Goal: Information Seeking & Learning: Learn about a topic

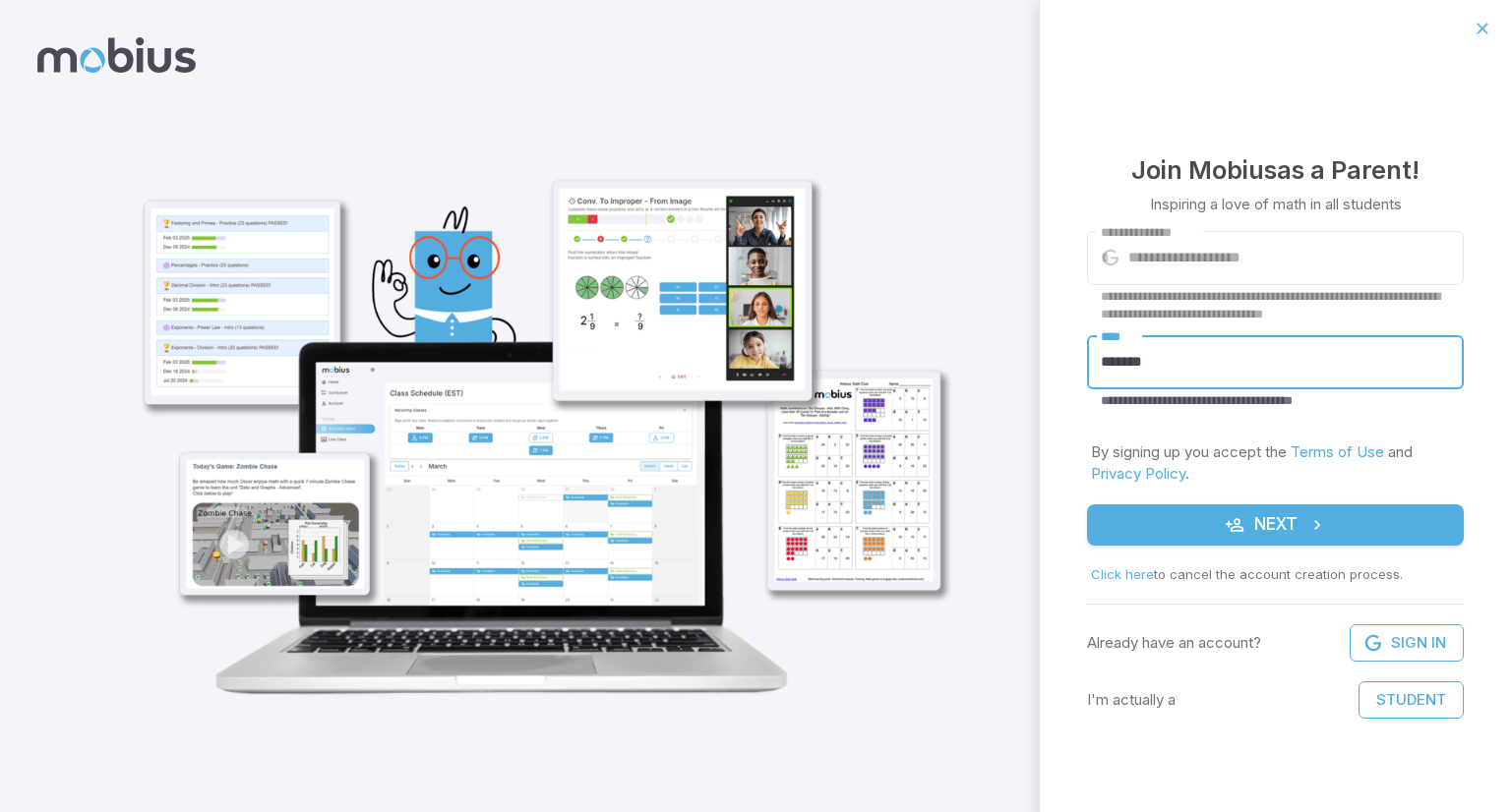
click at [1141, 369] on input "*******" at bounding box center [1275, 362] width 377 height 55
drag, startPoint x: 1153, startPoint y: 370, endPoint x: 1066, endPoint y: 375, distance: 87.1
click at [1066, 375] on div "**********" at bounding box center [1275, 435] width 471 height 755
type input "*****"
click at [1087, 505] on button "Next" at bounding box center [1275, 525] width 377 height 42
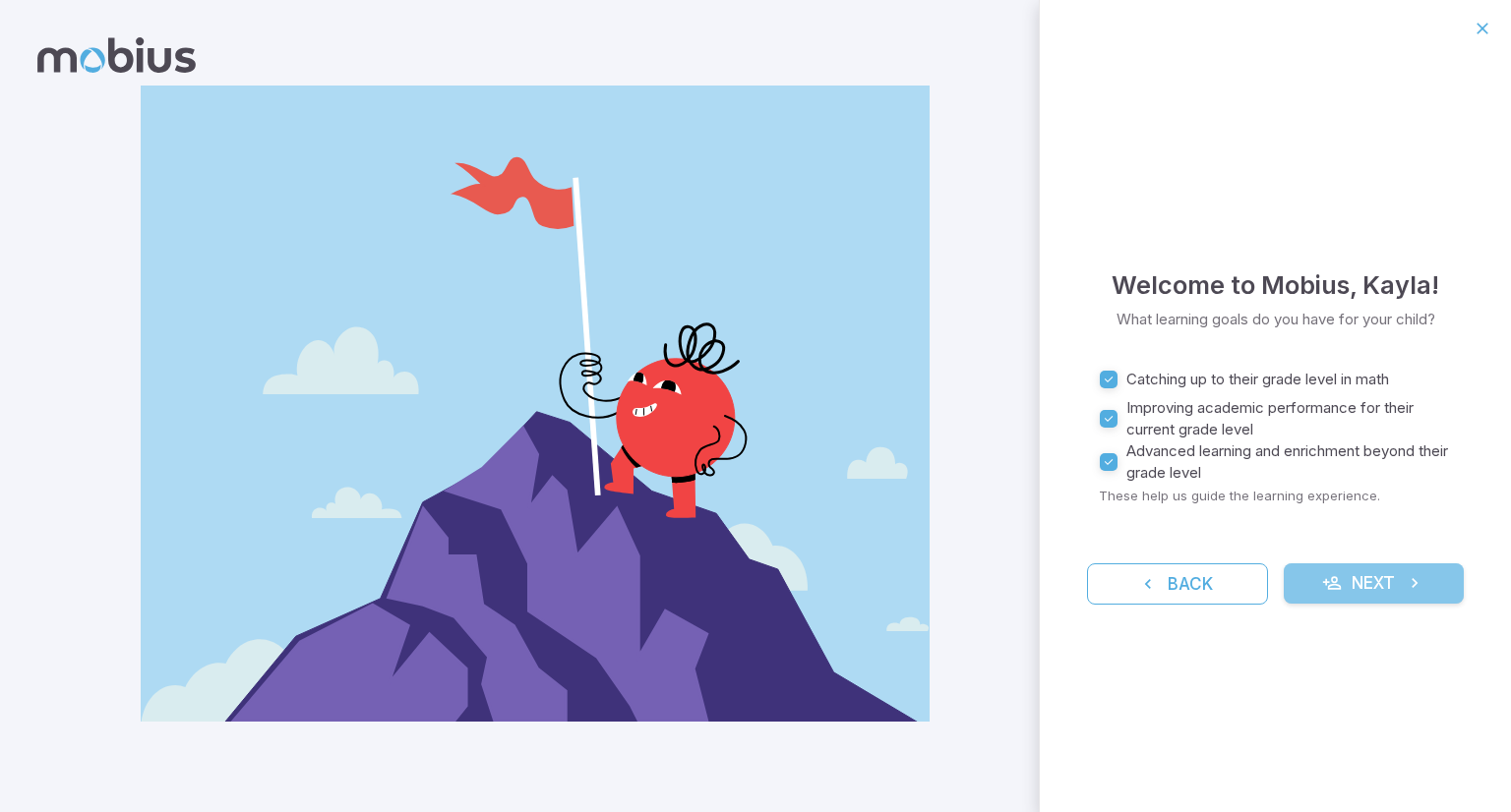
click at [1361, 584] on button "Next" at bounding box center [1374, 584] width 181 height 42
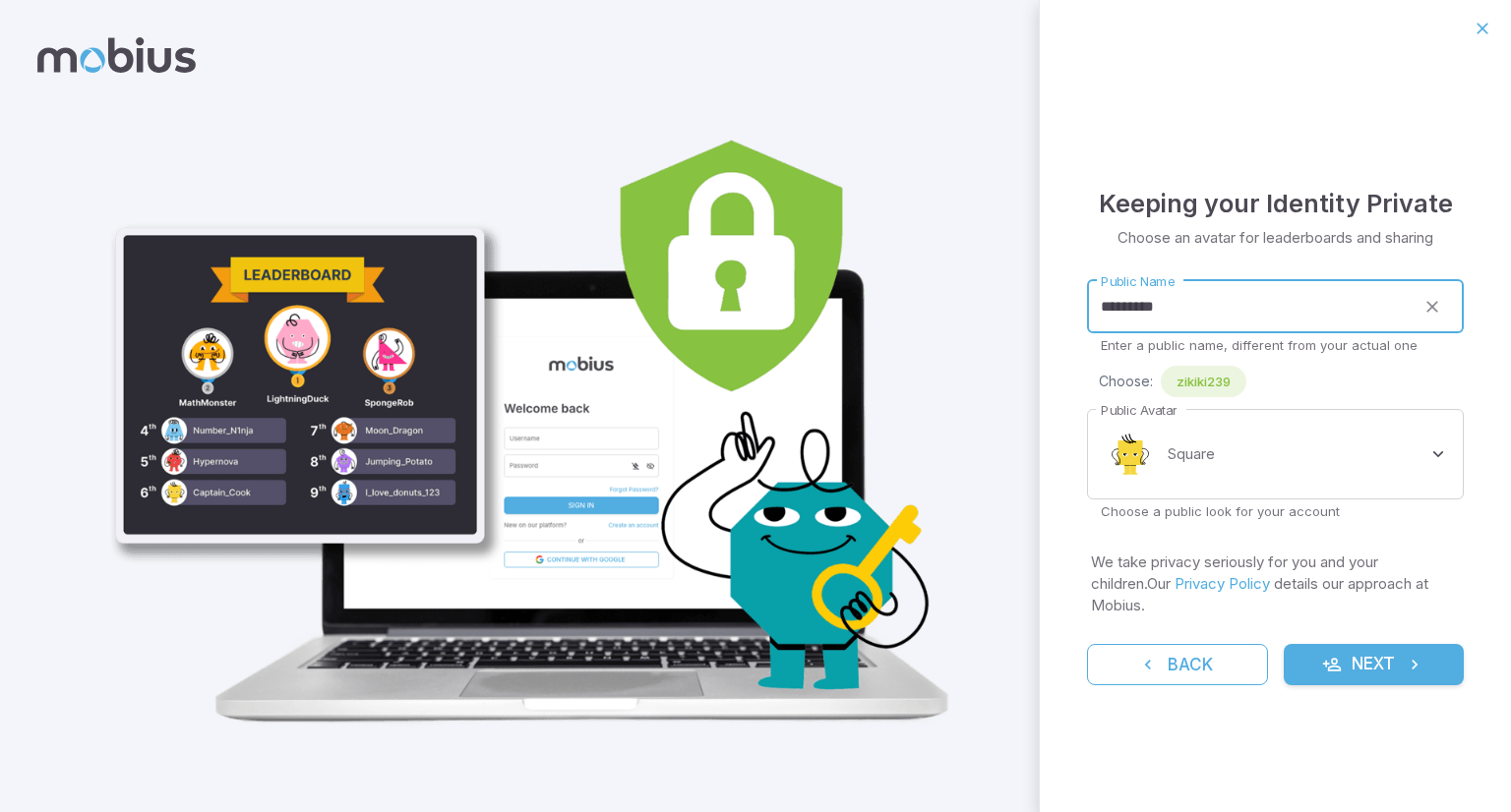
drag, startPoint x: 1304, startPoint y: 321, endPoint x: 998, endPoint y: 306, distance: 306.4
click at [998, 306] on div "**********" at bounding box center [756, 406] width 1511 height 812
type input "****"
click at [1191, 391] on span "KayZ" at bounding box center [1193, 382] width 63 height 20
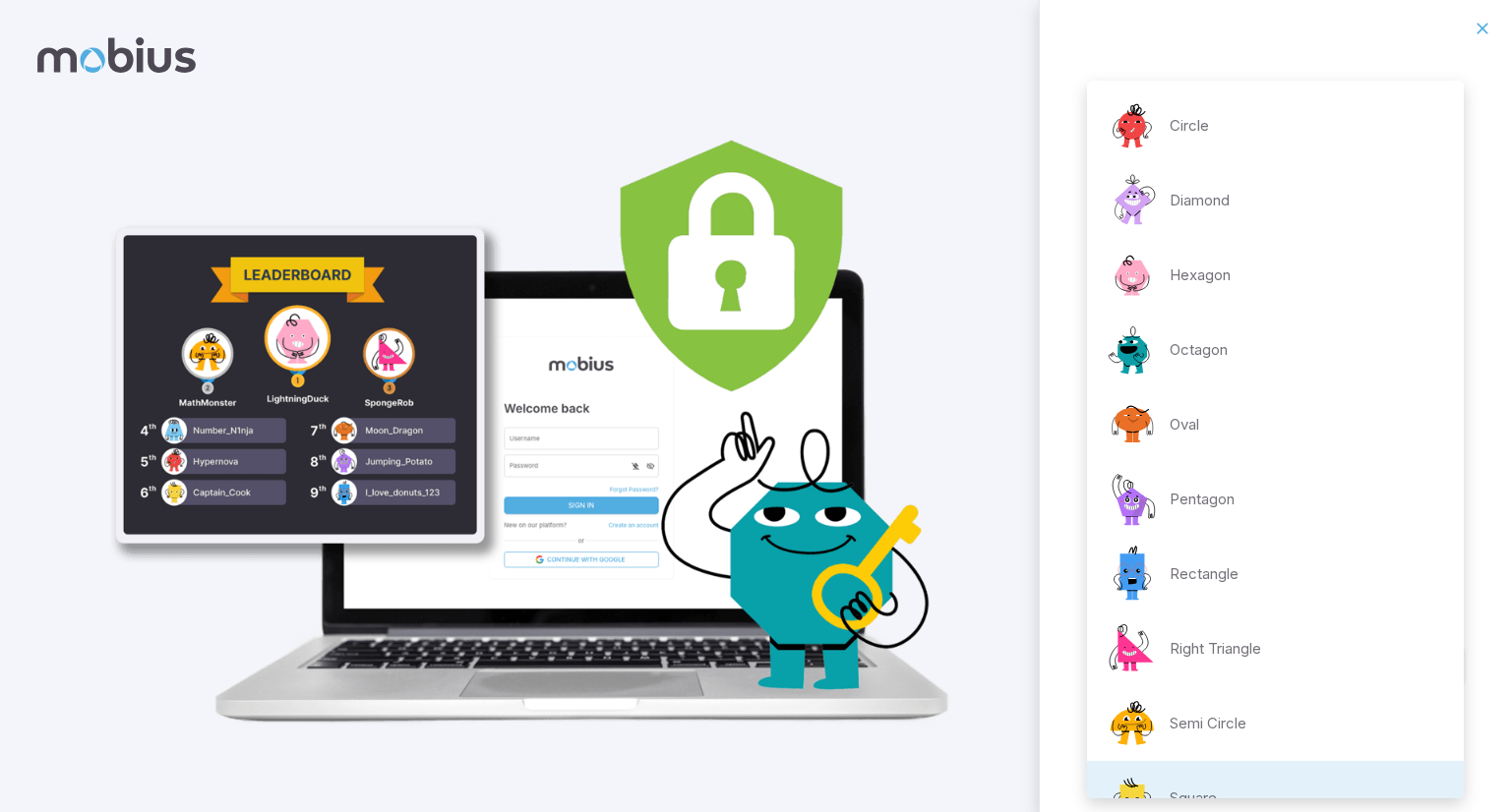
scroll to position [38, 0]
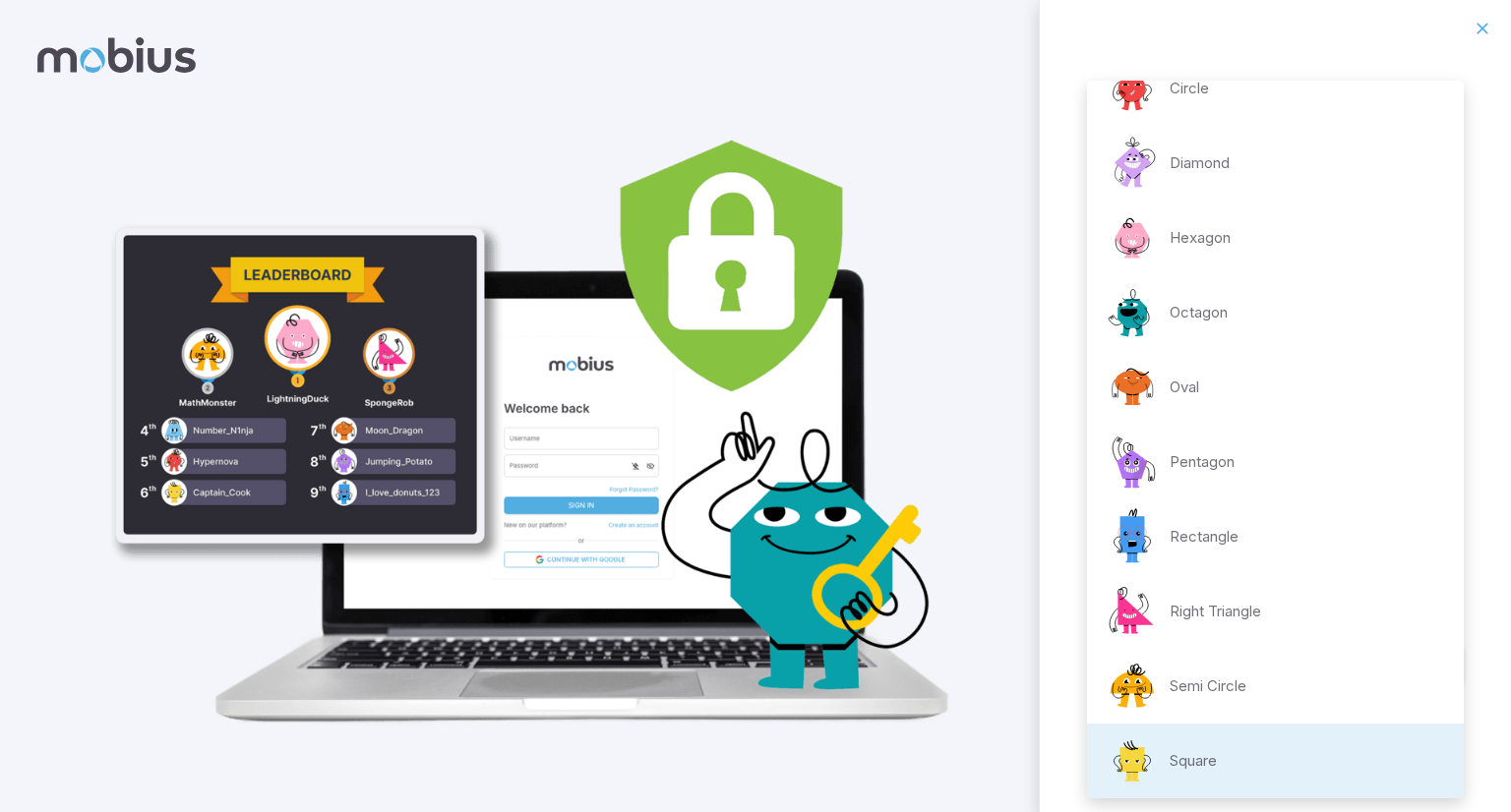
click at [1226, 452] on body "**********" at bounding box center [756, 406] width 1511 height 812
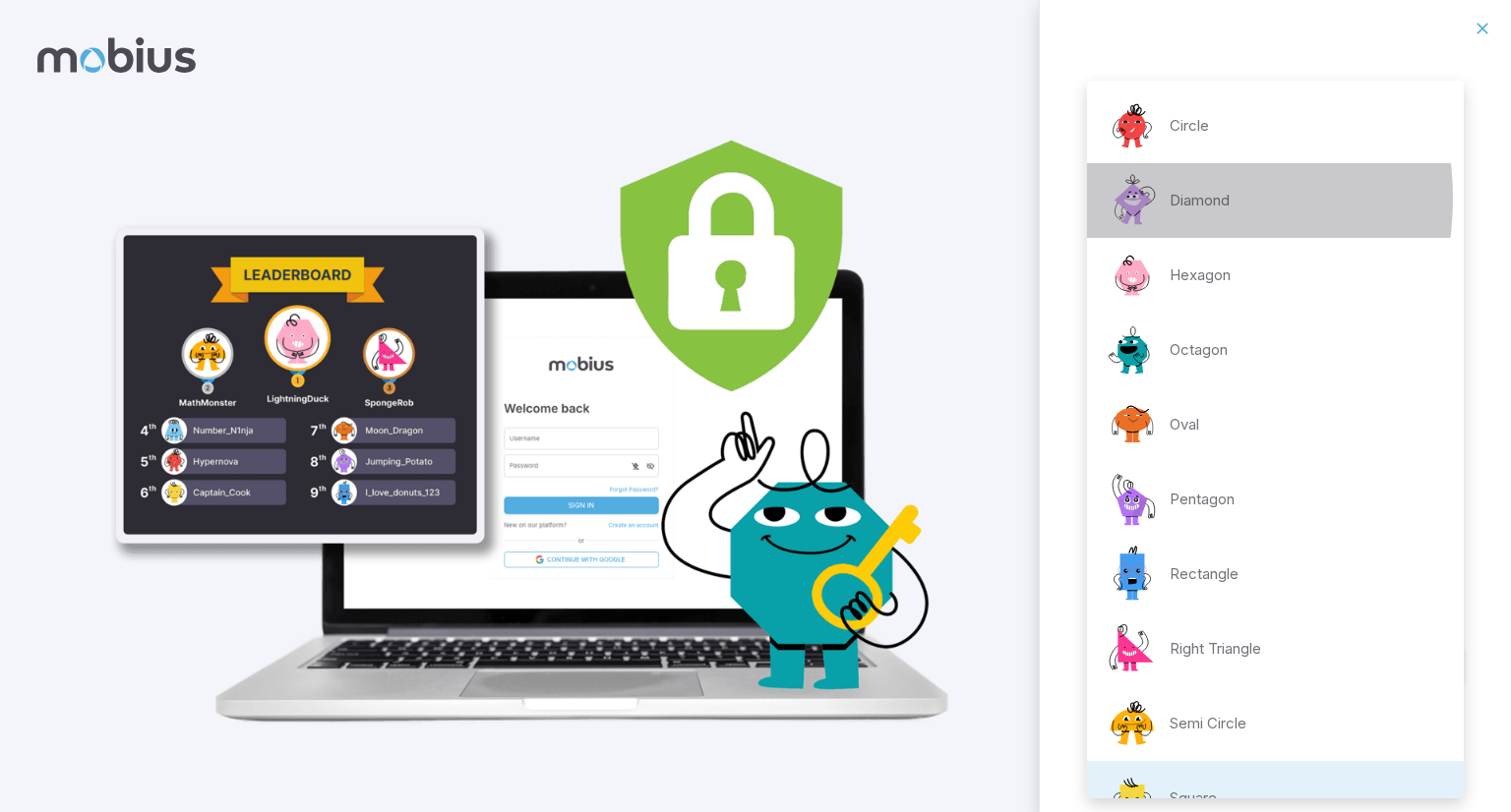
click at [1149, 198] on img at bounding box center [1132, 201] width 59 height 59
type input "**********"
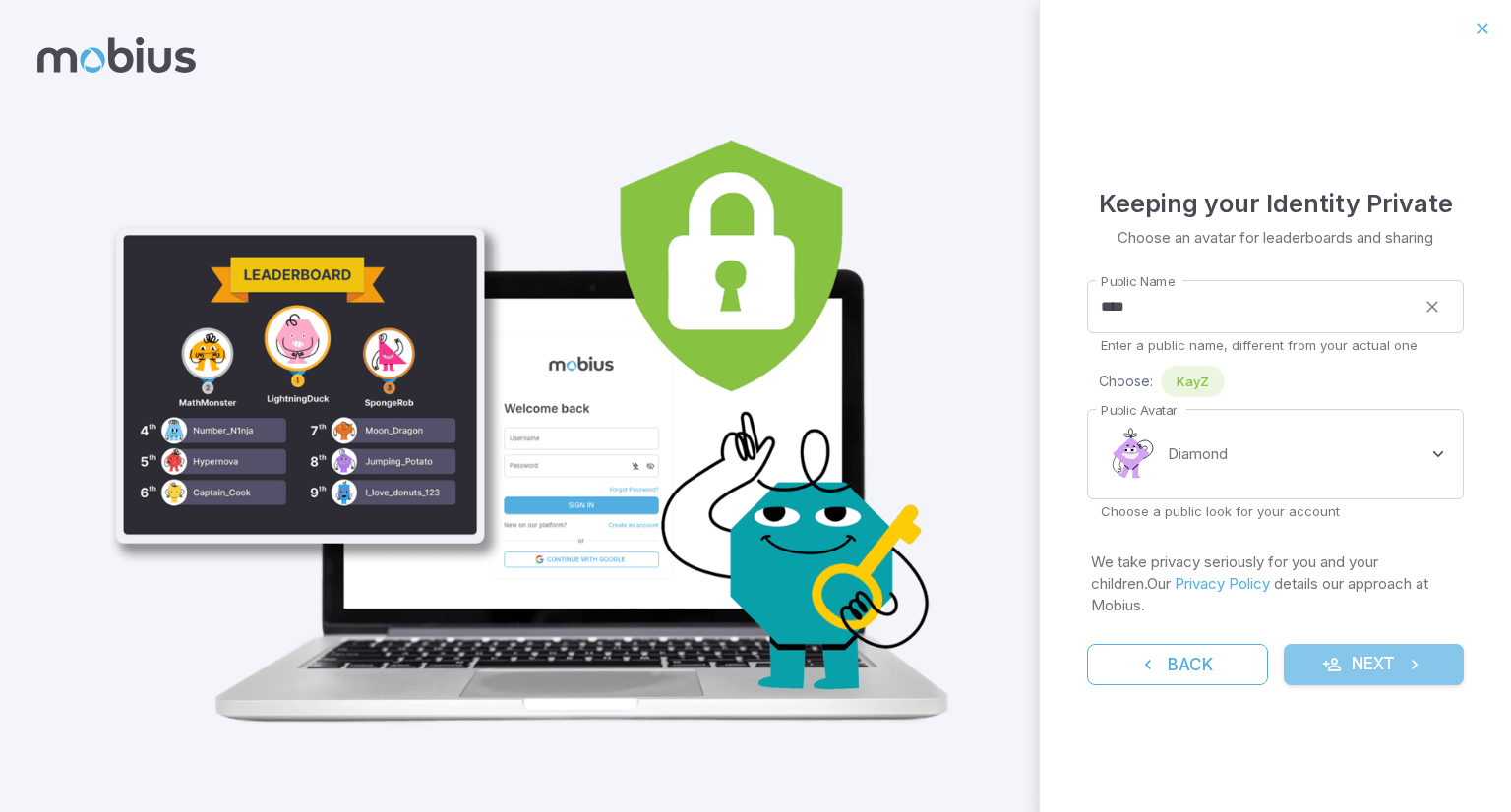
click at [1372, 644] on button "Next" at bounding box center [1374, 665] width 181 height 42
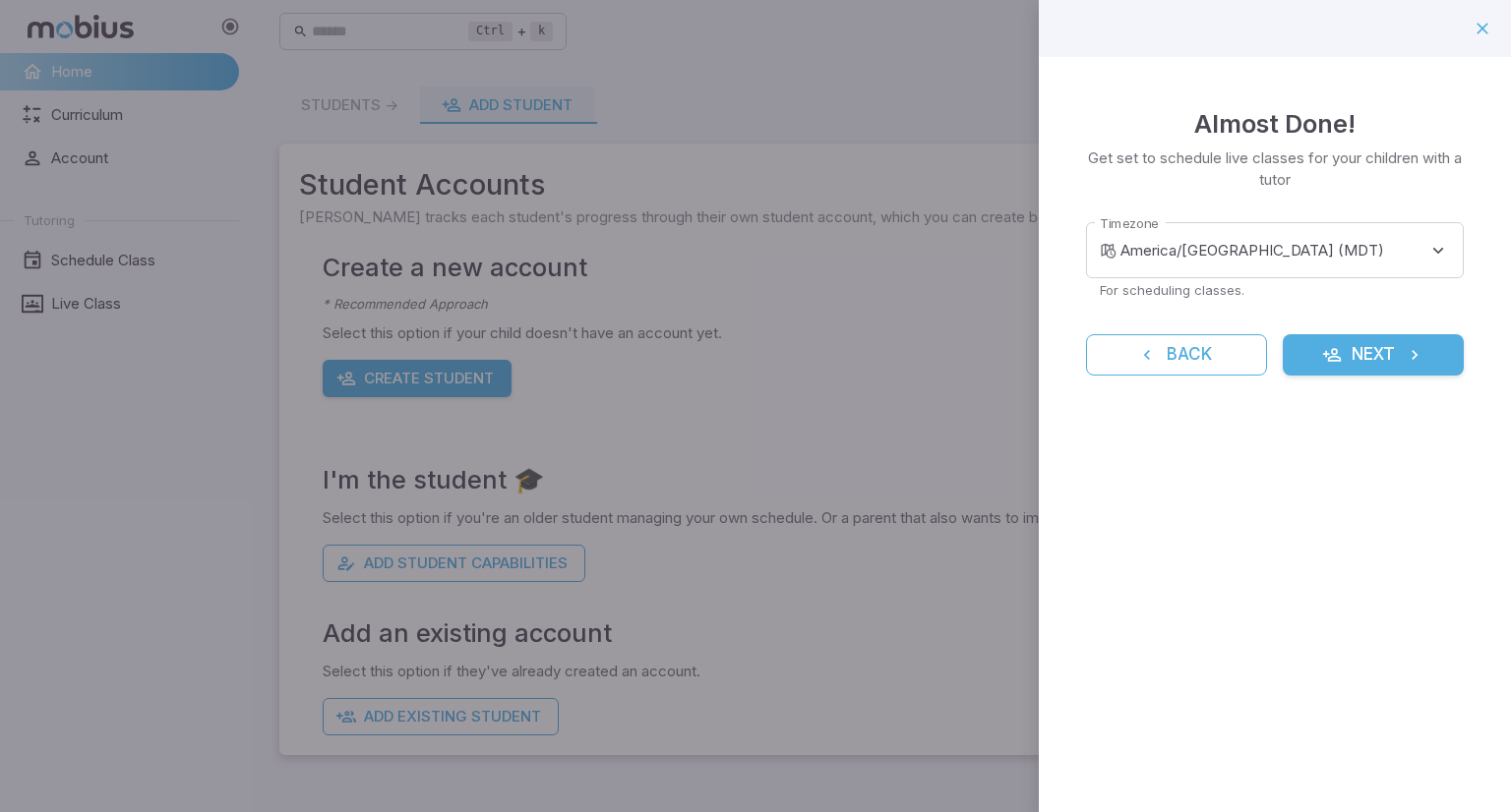
click at [1177, 269] on body "**********" at bounding box center [756, 406] width 1511 height 812
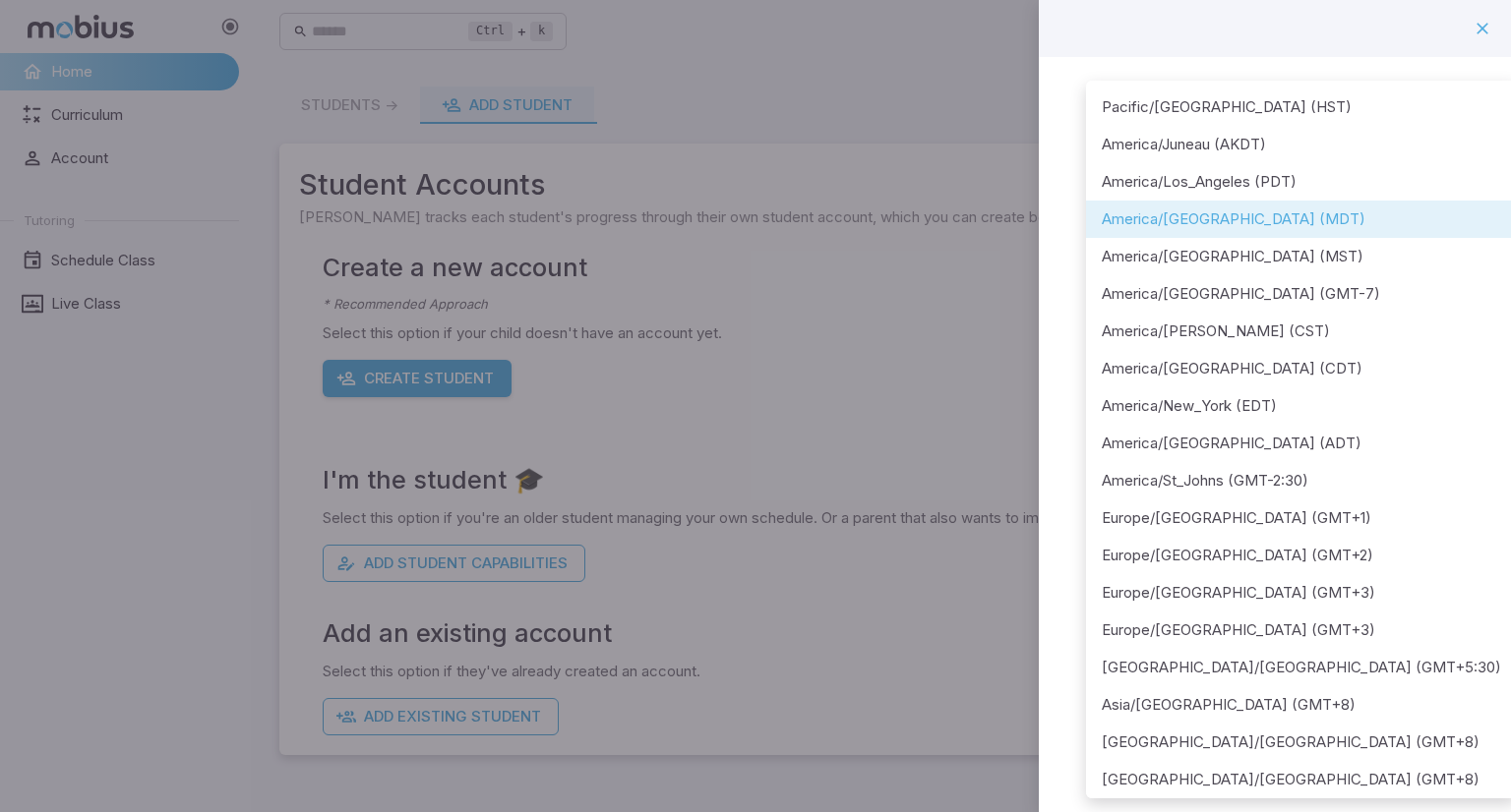
click at [1141, 217] on li "America/[GEOGRAPHIC_DATA] (MDT)" at bounding box center [1301, 219] width 431 height 38
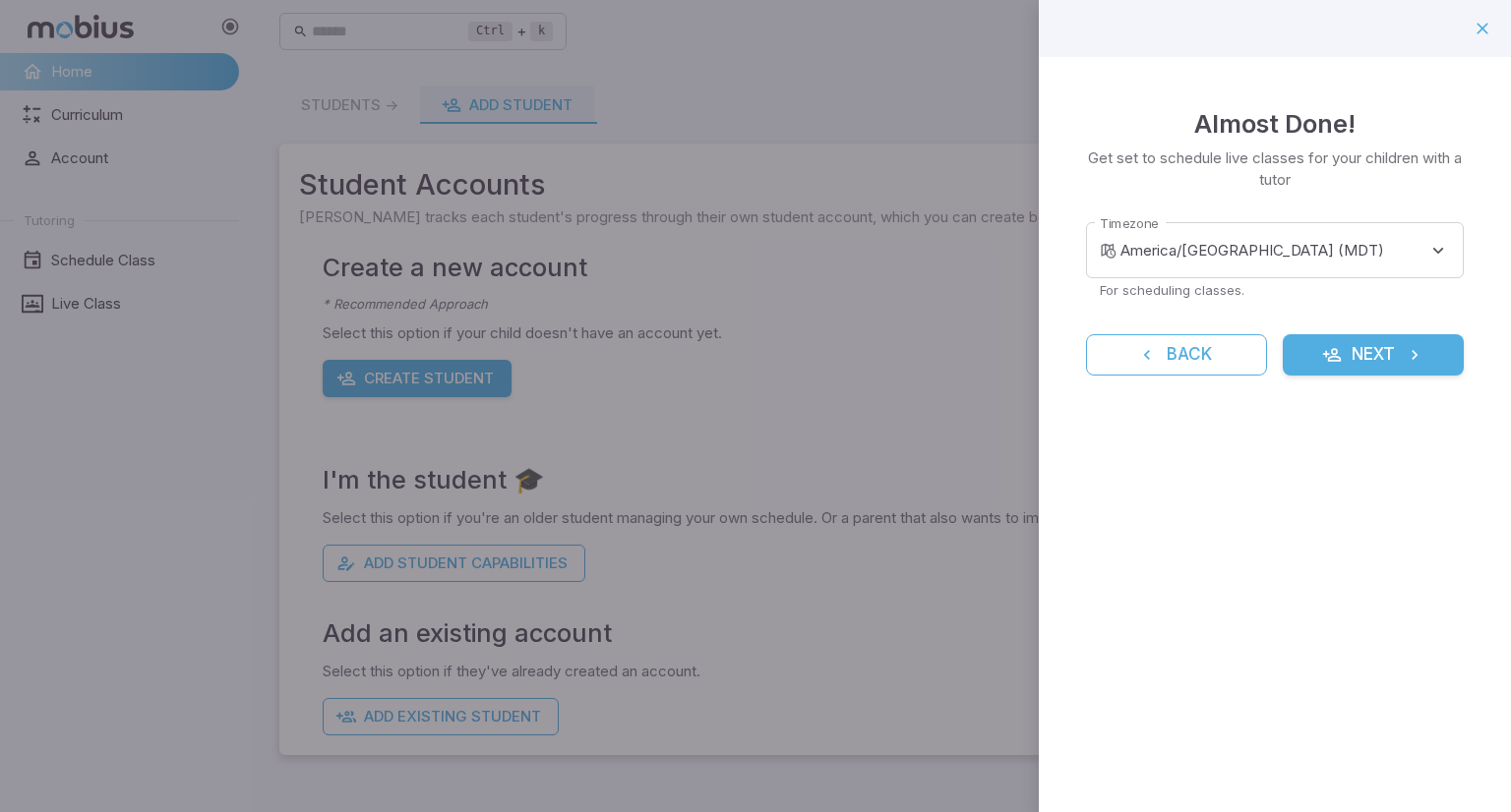
click at [1129, 726] on div "**********" at bounding box center [1275, 406] width 472 height 812
click at [1313, 352] on button "Next" at bounding box center [1373, 355] width 181 height 42
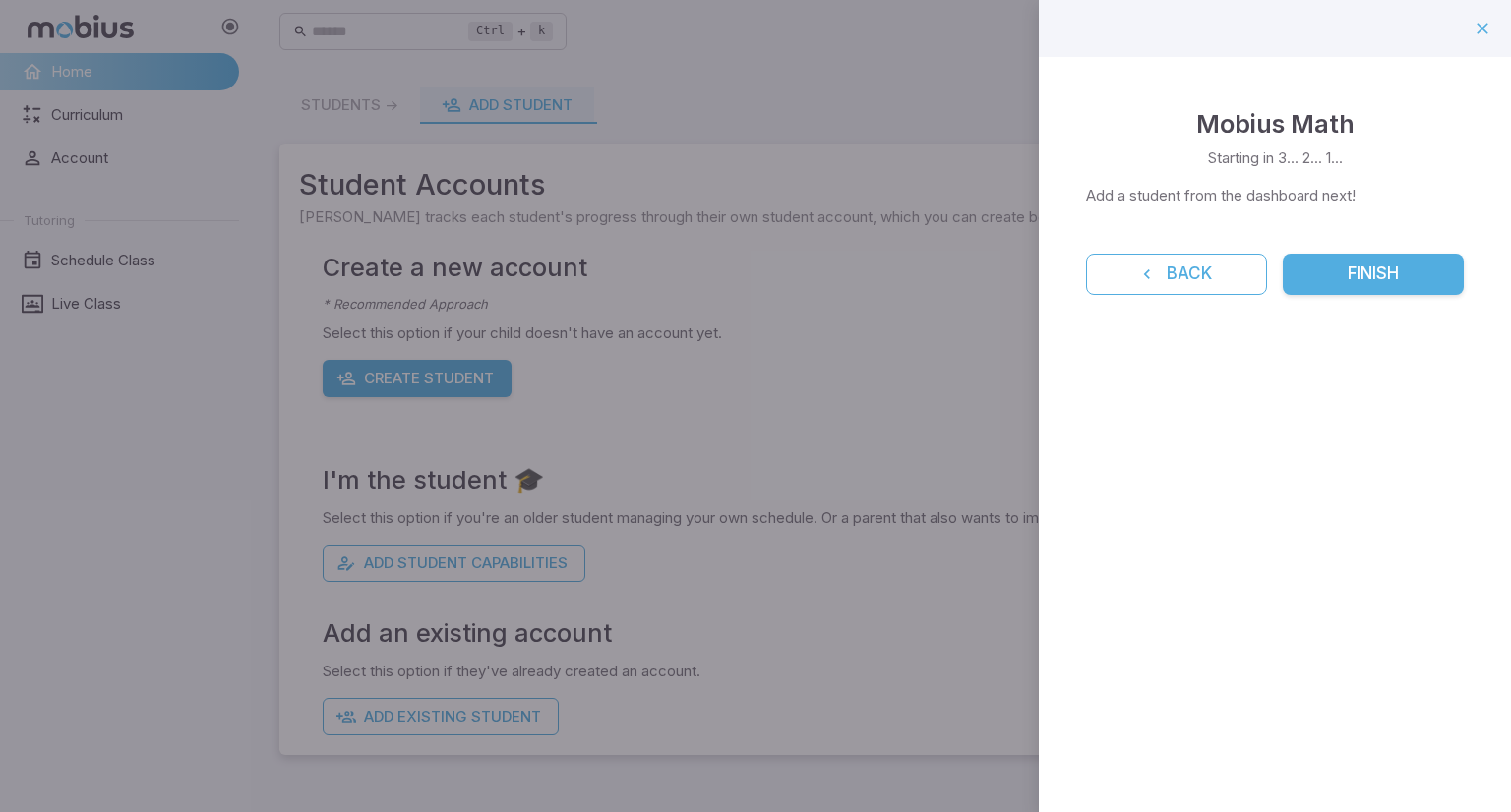
click at [1486, 28] on icon "button" at bounding box center [1482, 29] width 20 height 20
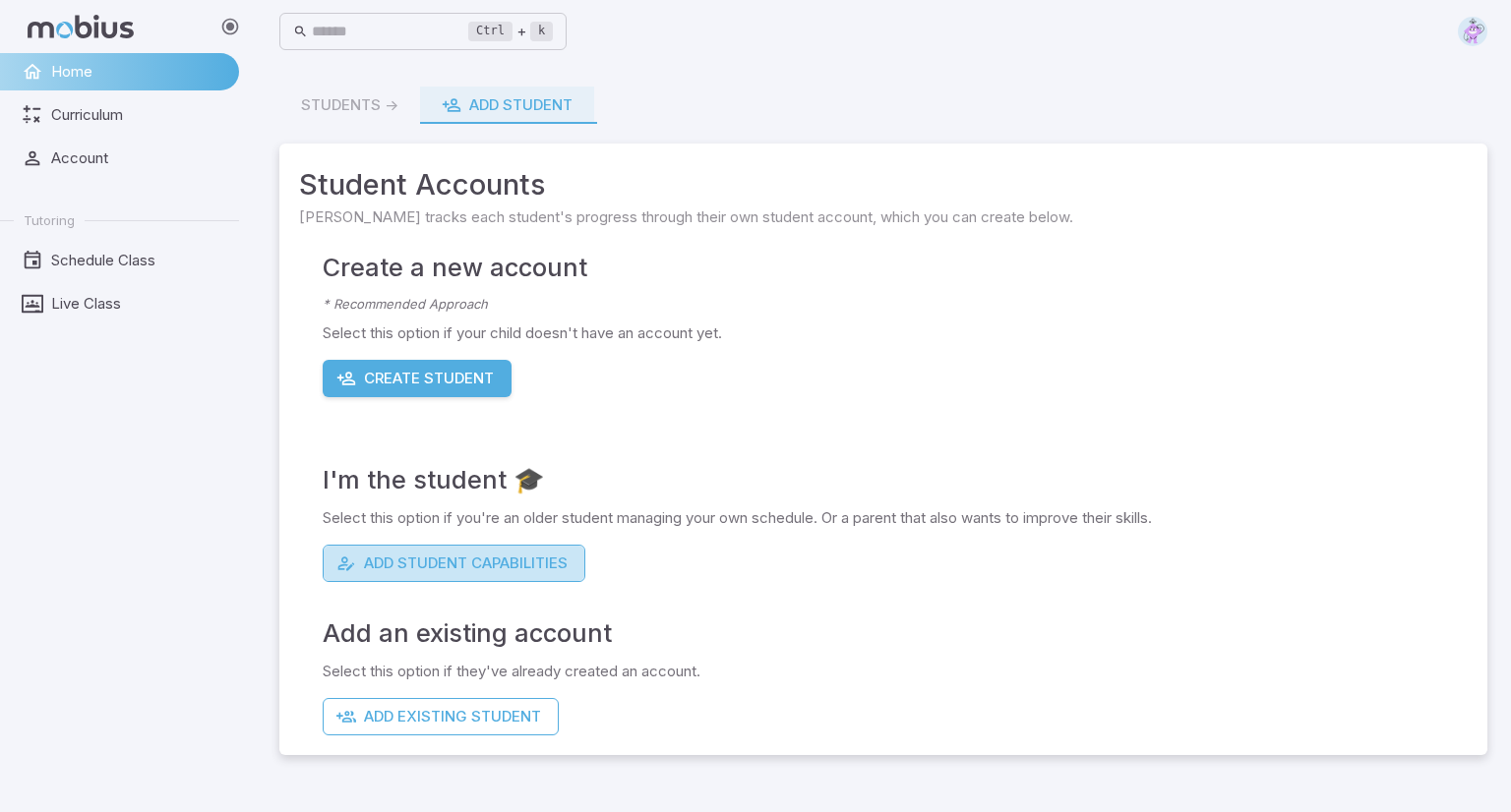
click at [425, 570] on button "Add Student Capabilities" at bounding box center [453, 564] width 263 height 38
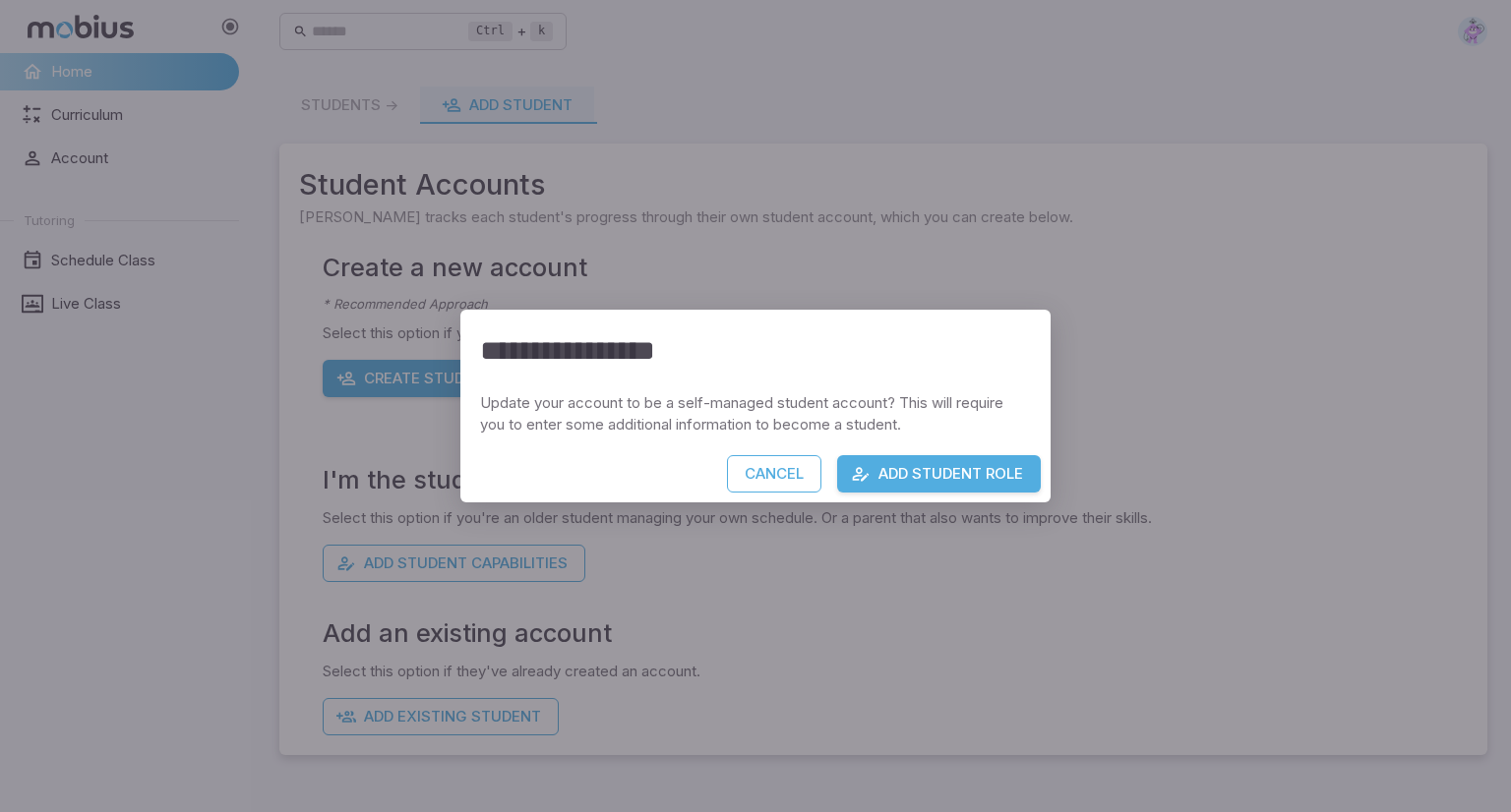
click at [764, 470] on button "Cancel" at bounding box center [773, 474] width 94 height 38
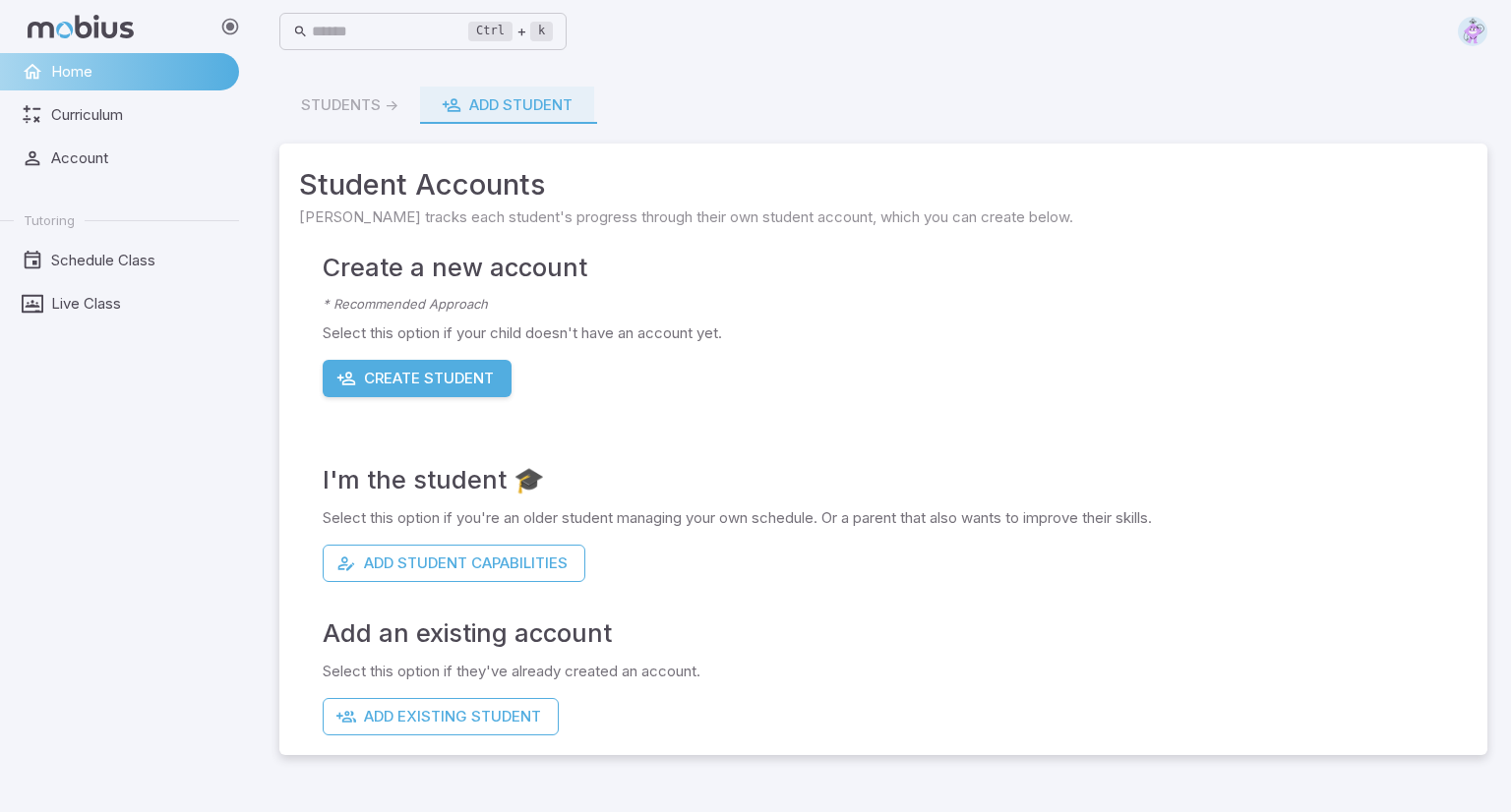
click at [76, 112] on span "Curriculum" at bounding box center [139, 115] width 174 height 22
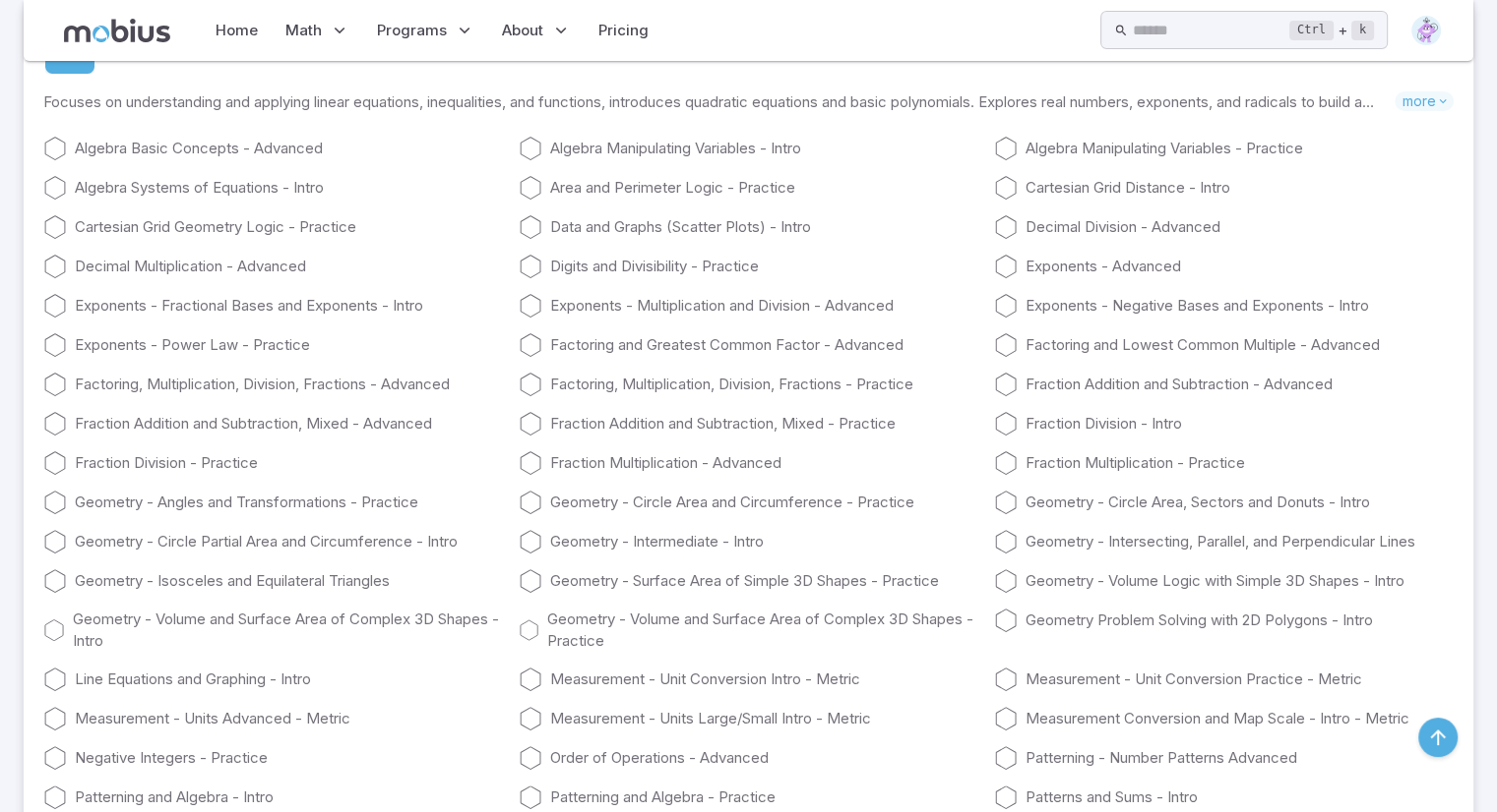
scroll to position [7686, 0]
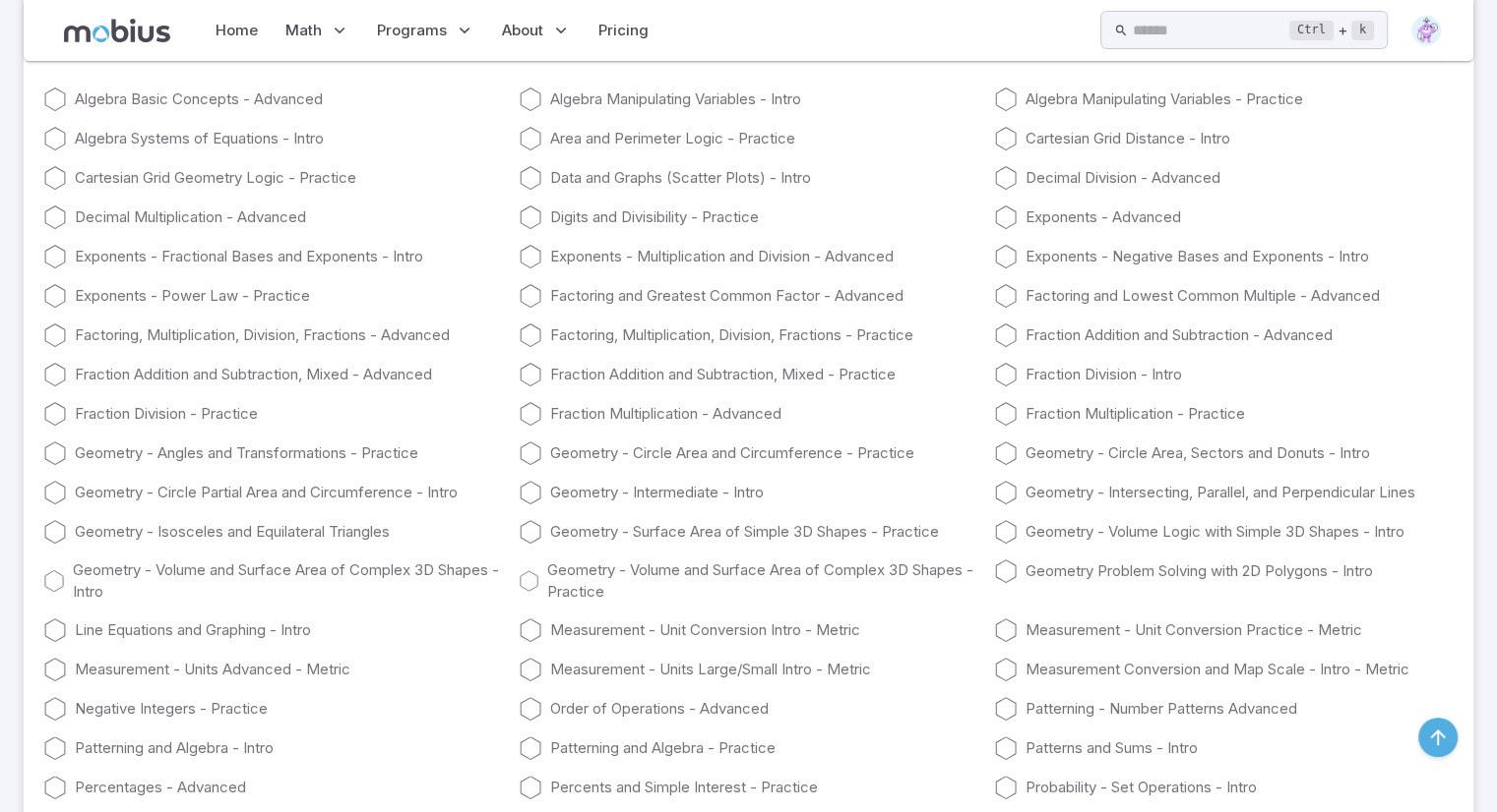
click at [56, 111] on icon at bounding box center [56, 99] width 24 height 24
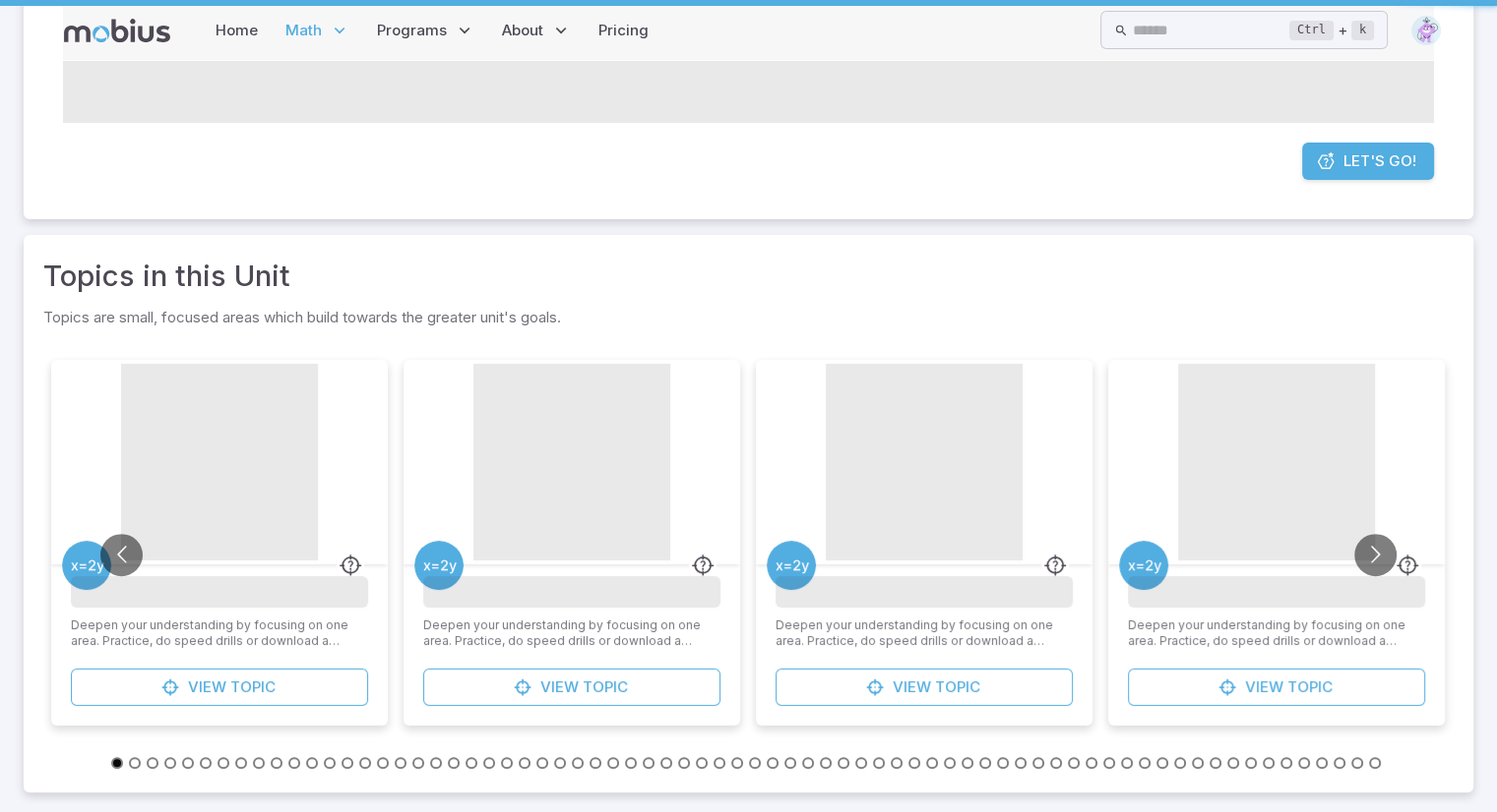
scroll to position [0, 0]
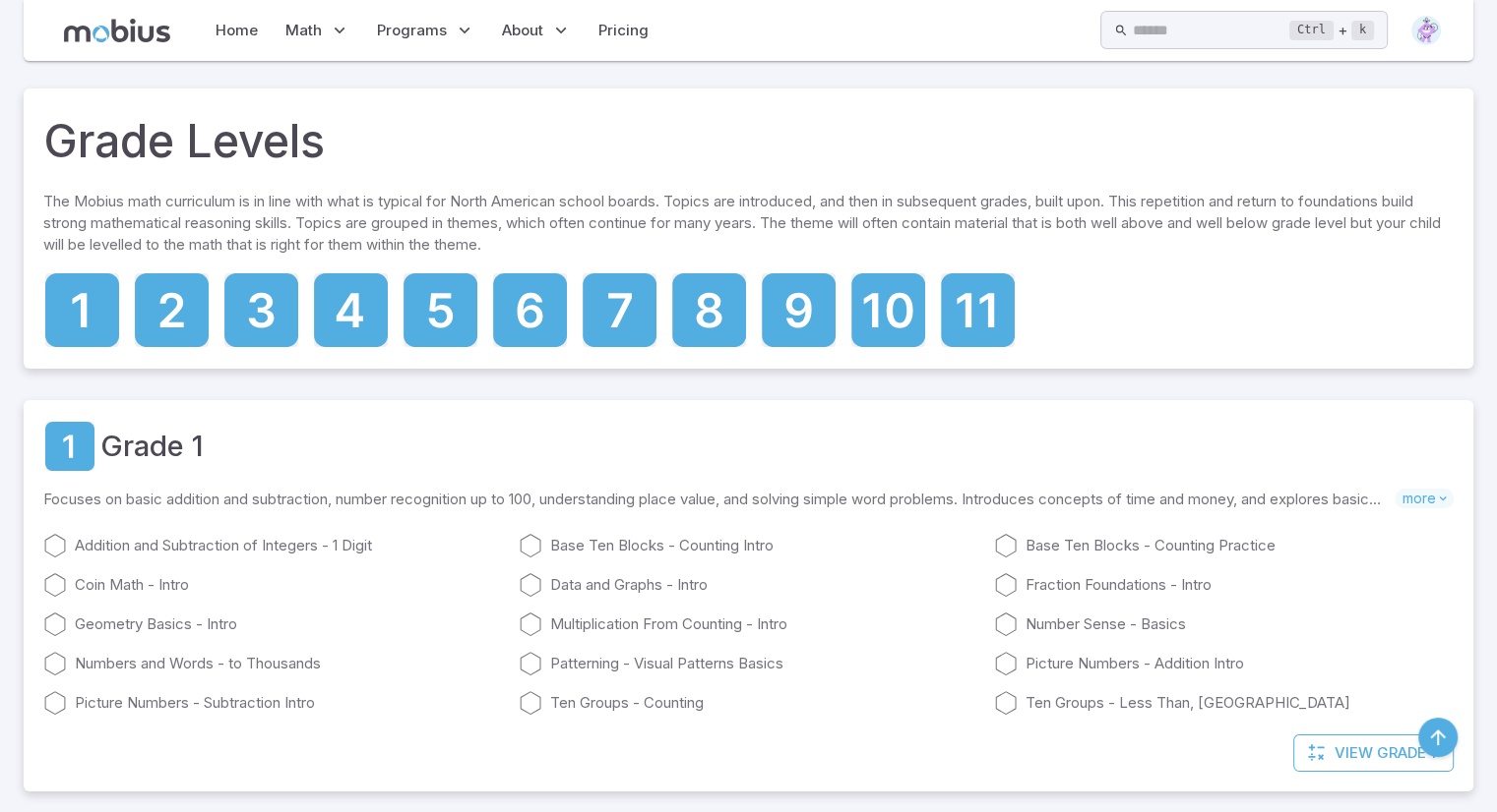
scroll to position [7686, 0]
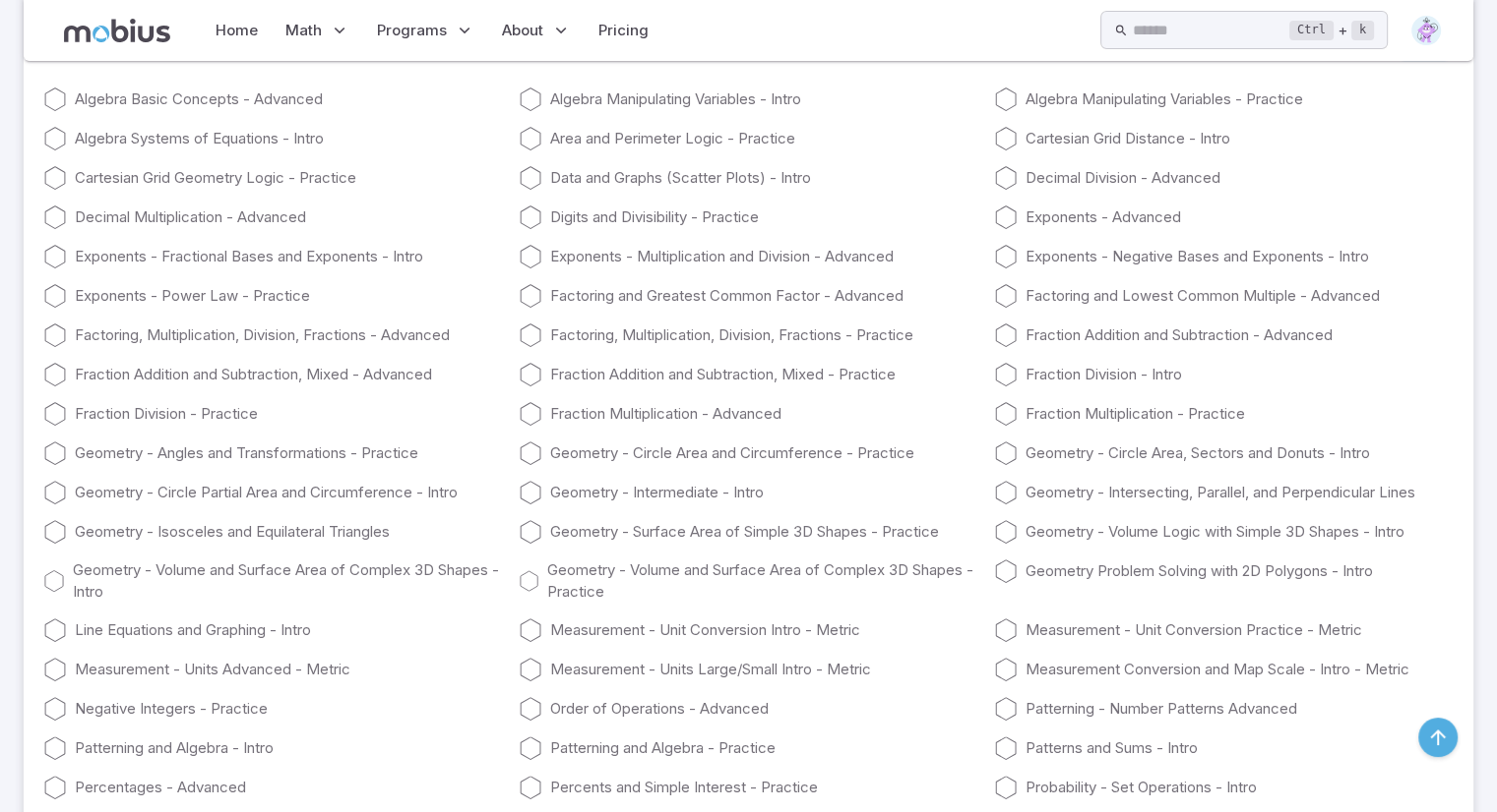
click at [62, 151] on icon at bounding box center [56, 139] width 24 height 24
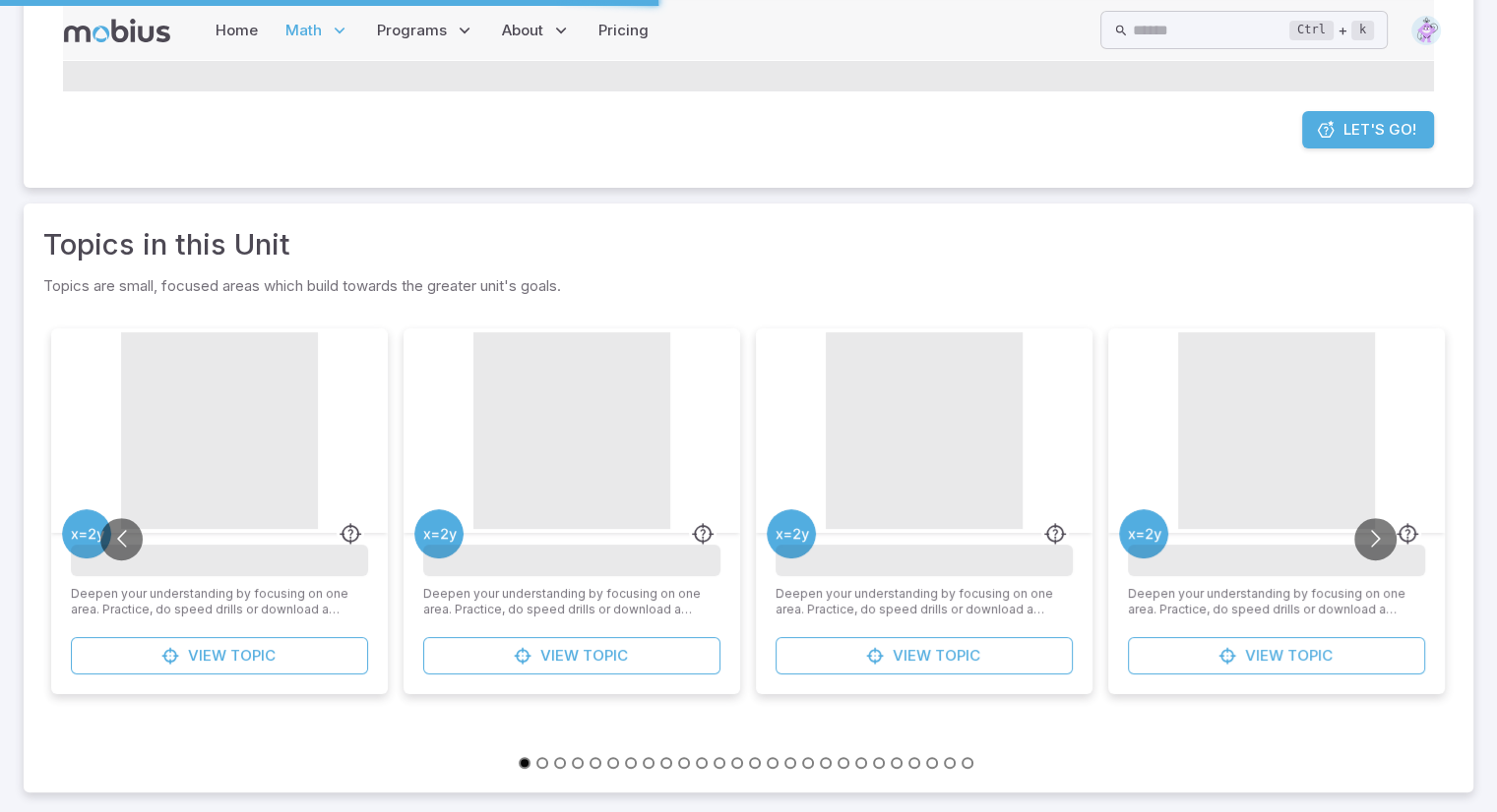
scroll to position [0, 0]
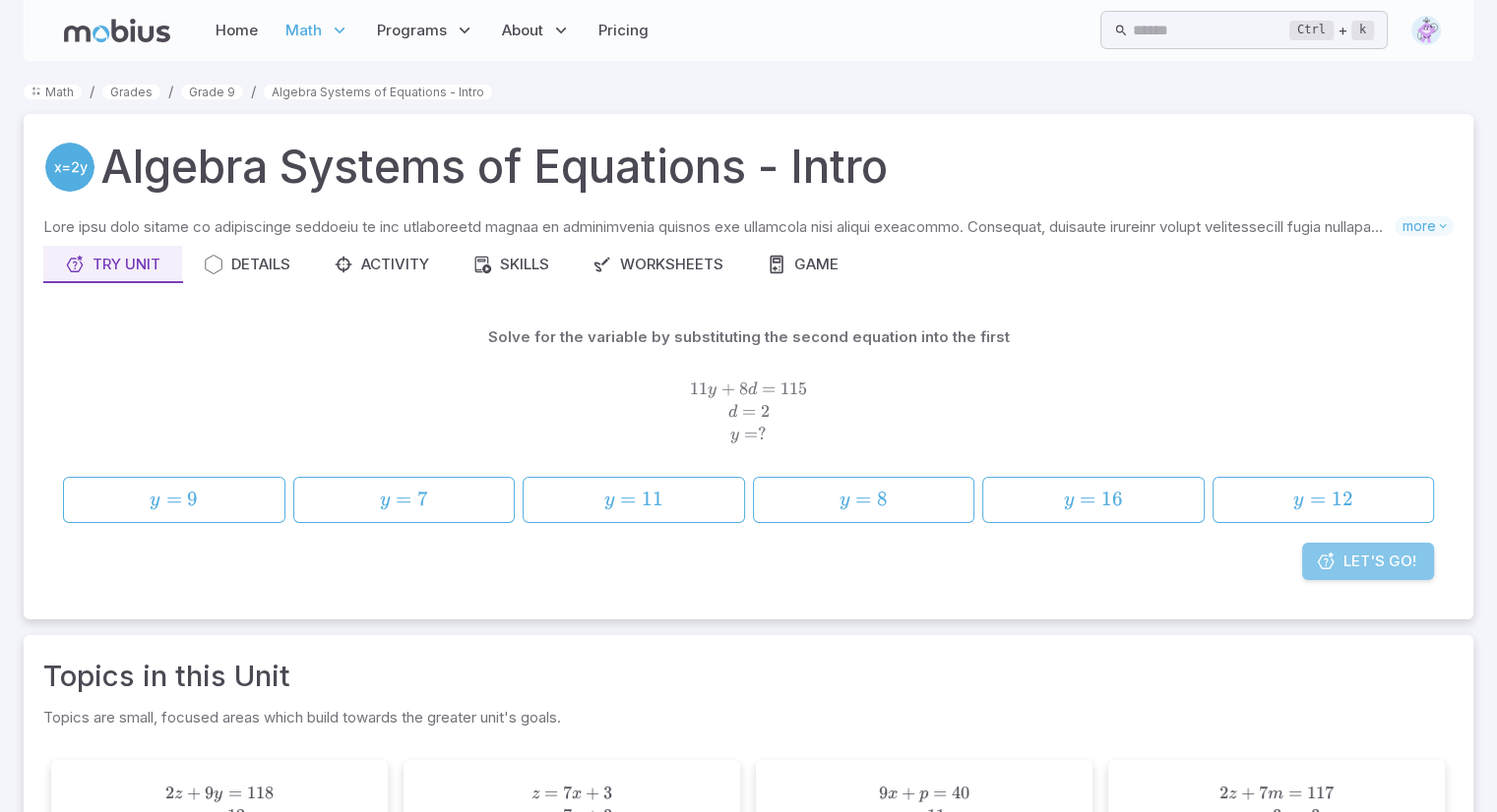
click at [1317, 555] on icon at bounding box center [1325, 562] width 20 height 20
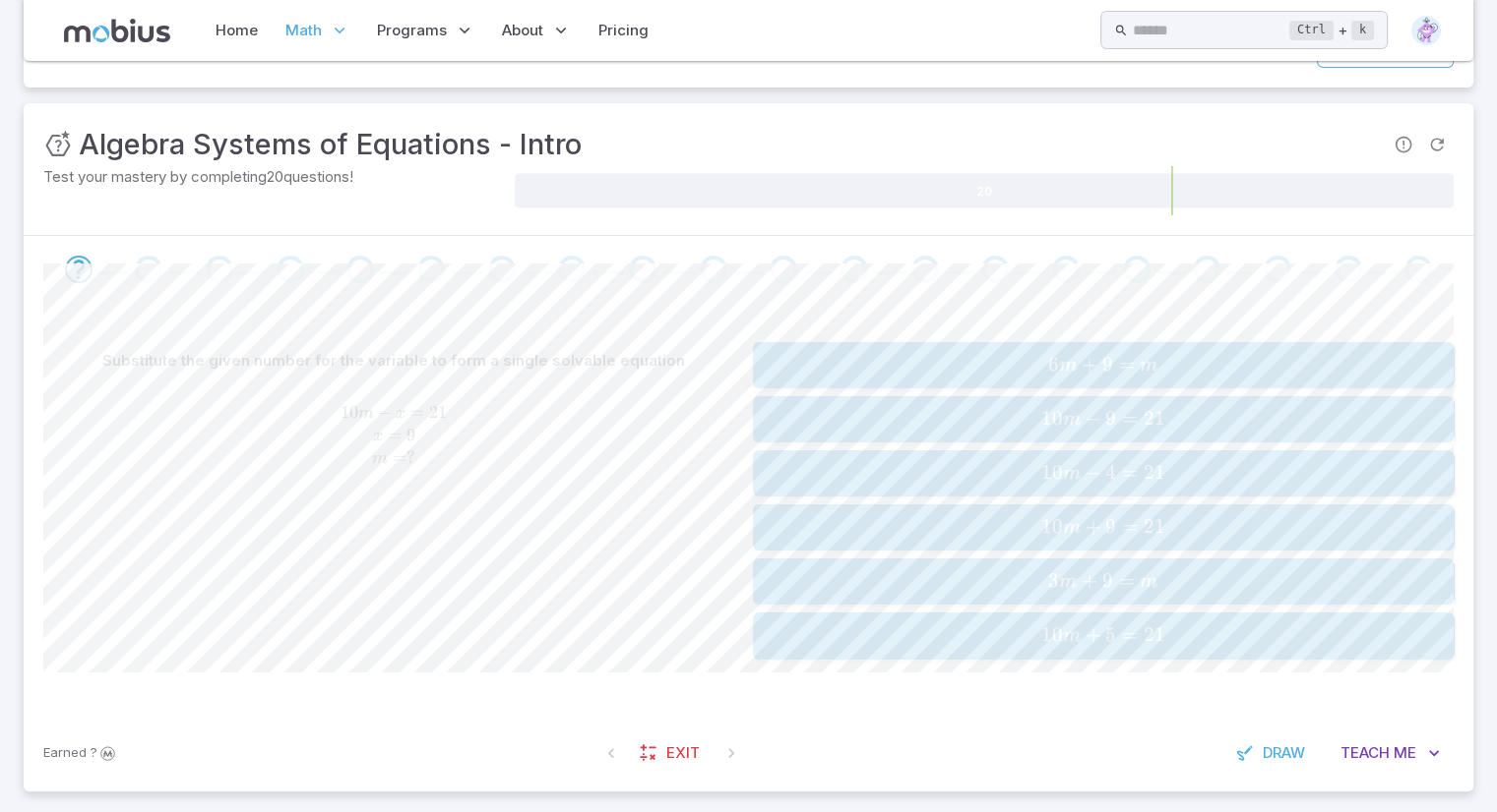
scroll to position [247, 0]
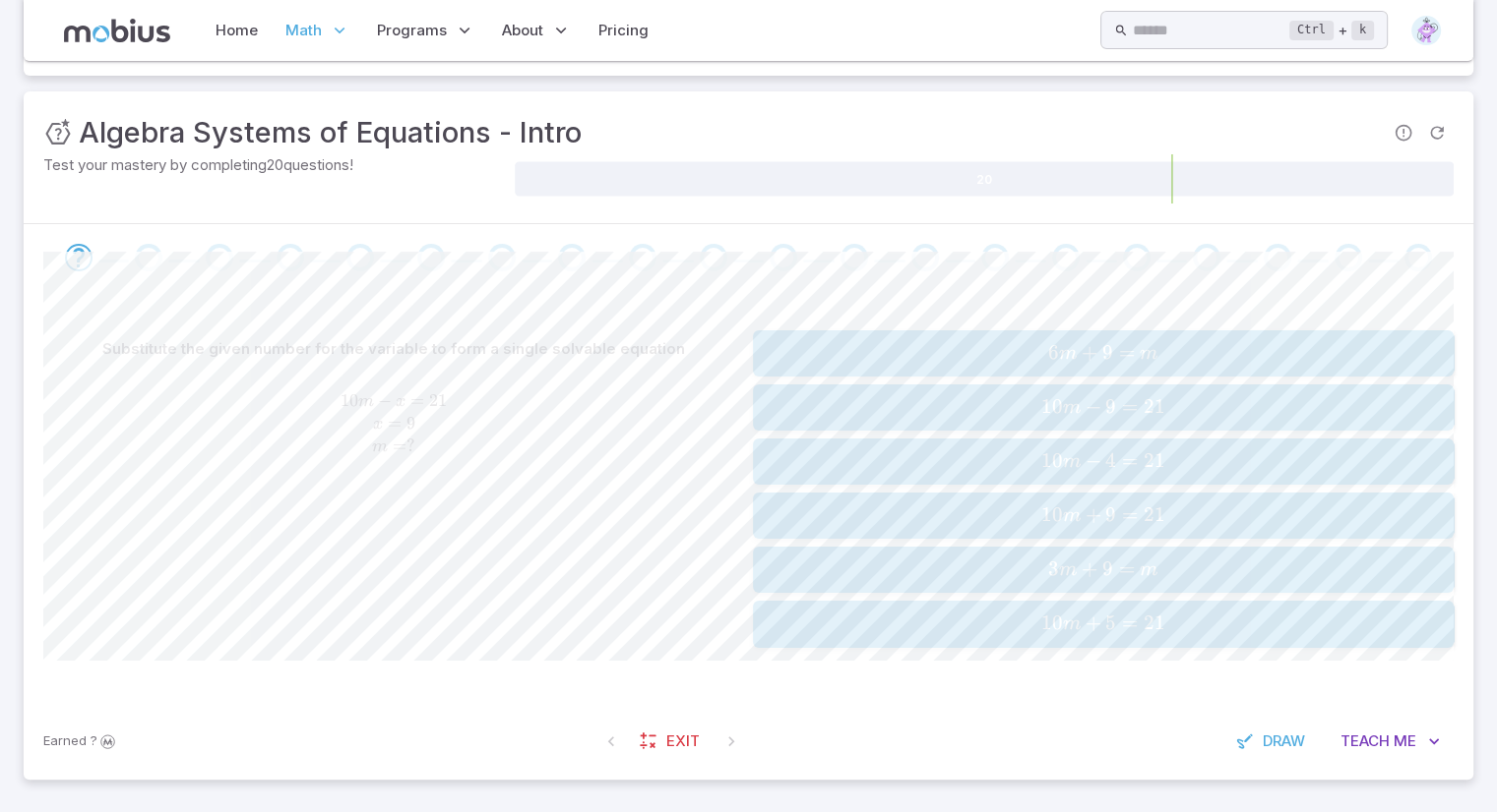
click at [1364, 736] on span "Teach" at bounding box center [1365, 742] width 50 height 22
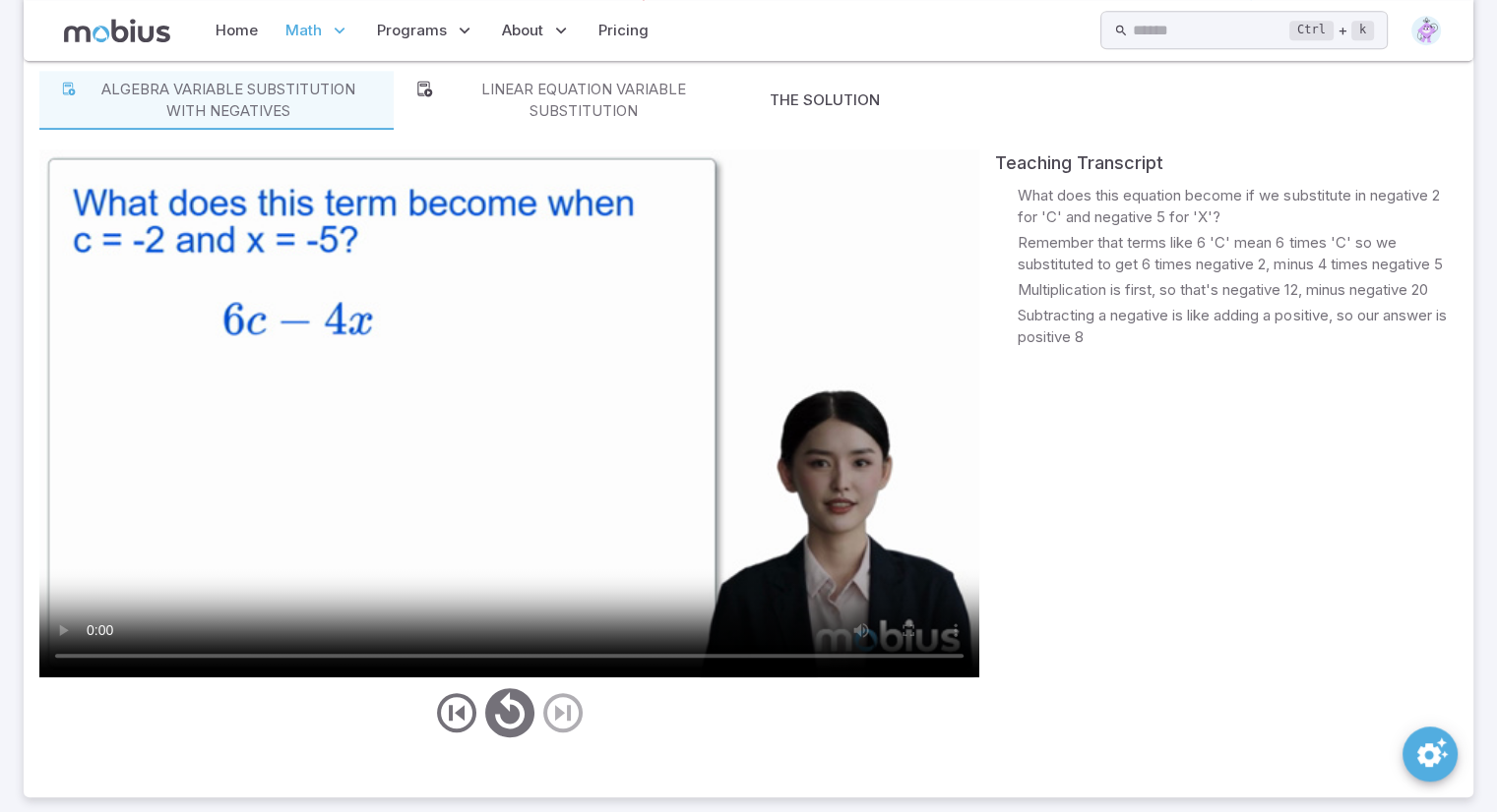
scroll to position [993, 0]
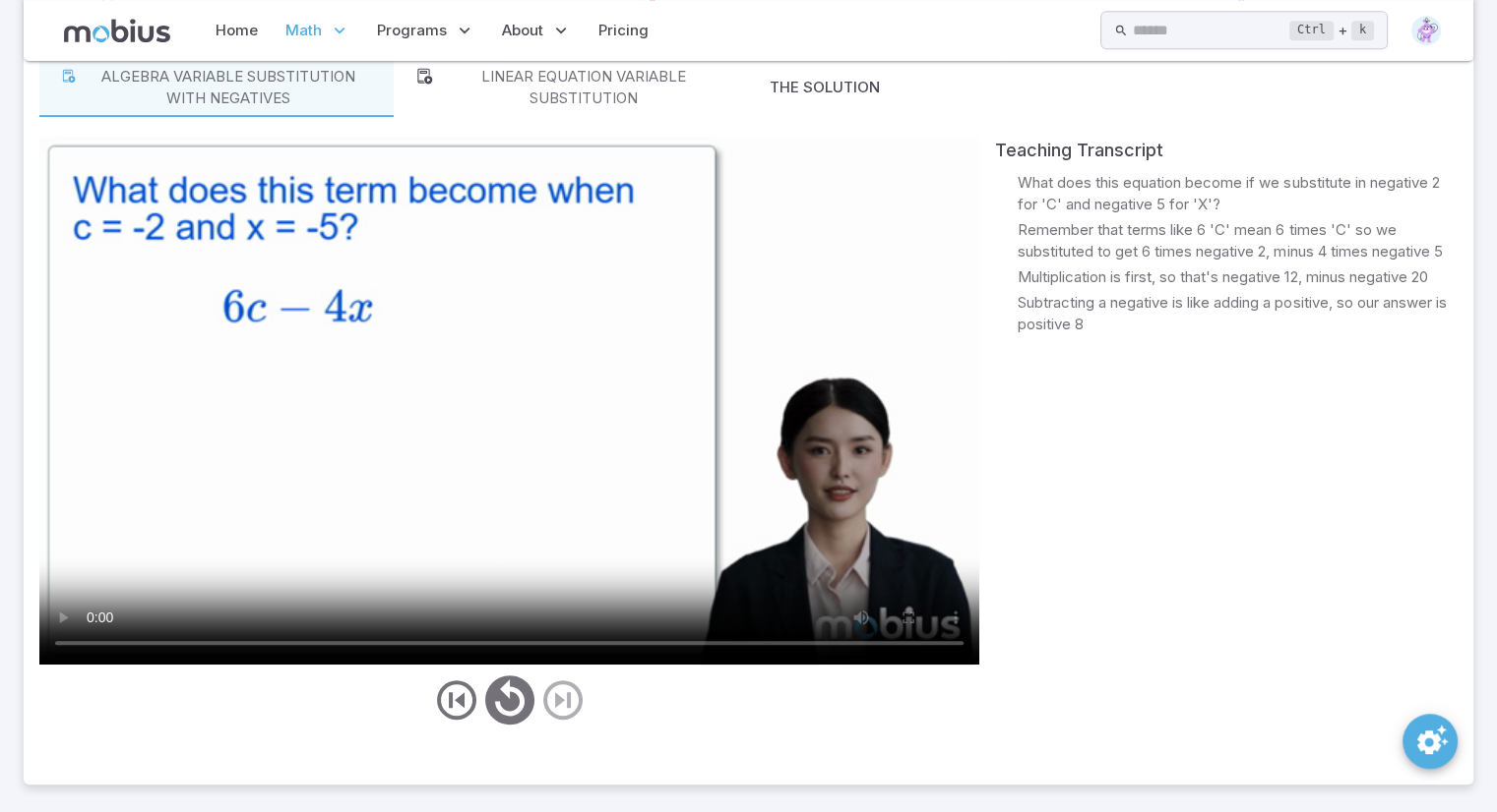
click at [195, 510] on video at bounding box center [509, 401] width 939 height 528
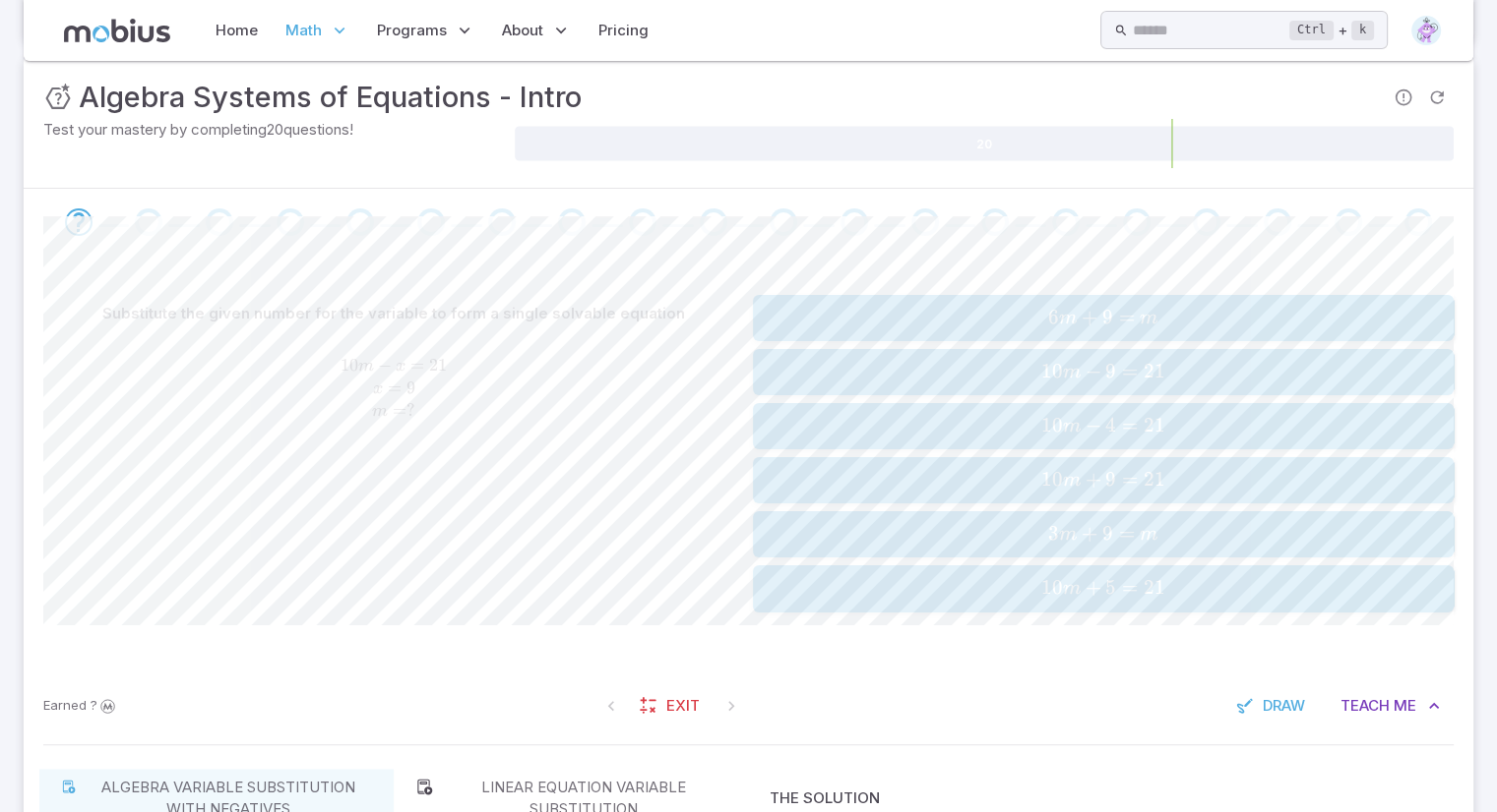
scroll to position [285, 0]
click at [874, 375] on span "10 m − 9 = 21" at bounding box center [1103, 370] width 688 height 27
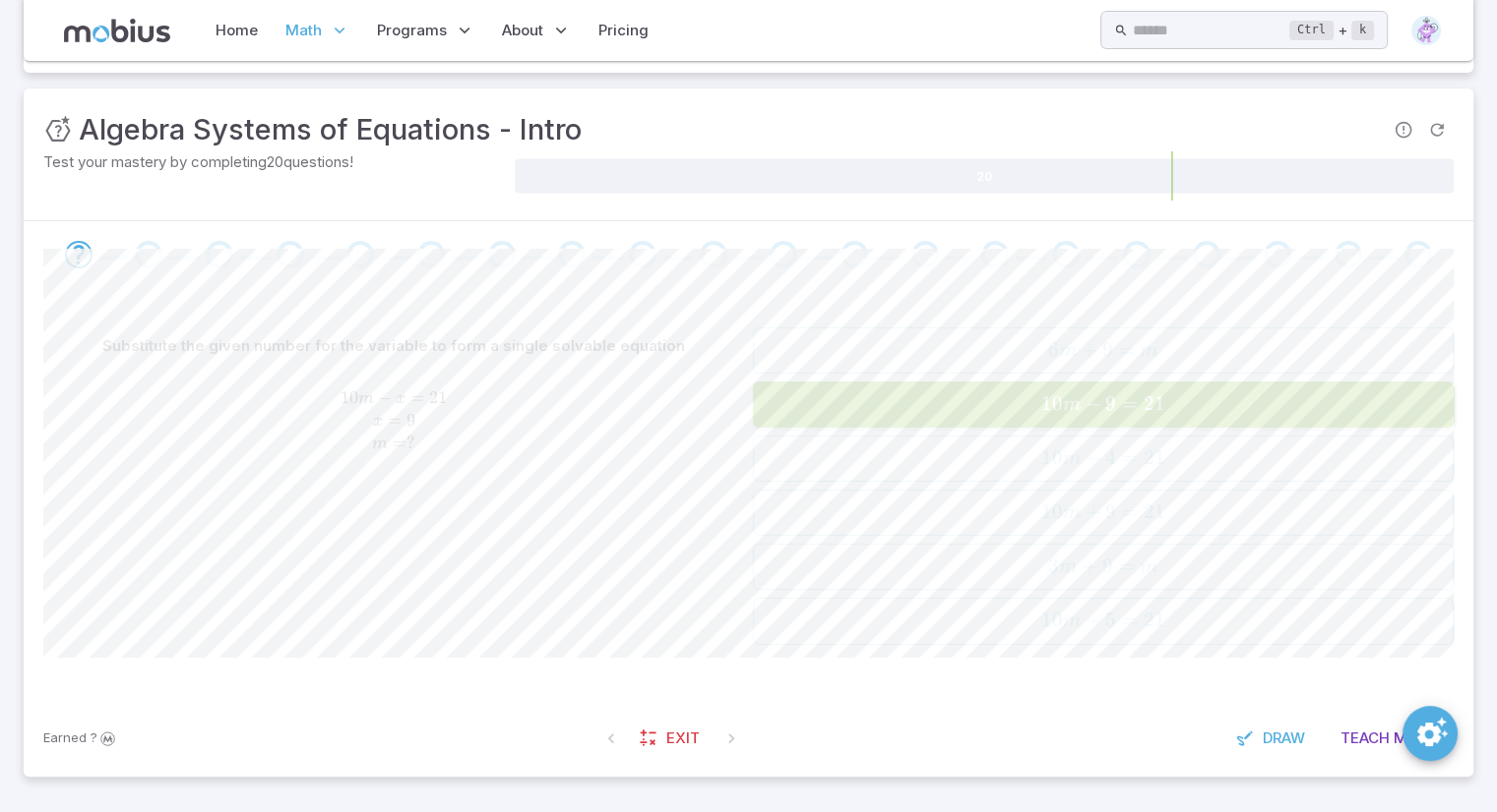
scroll to position [247, 0]
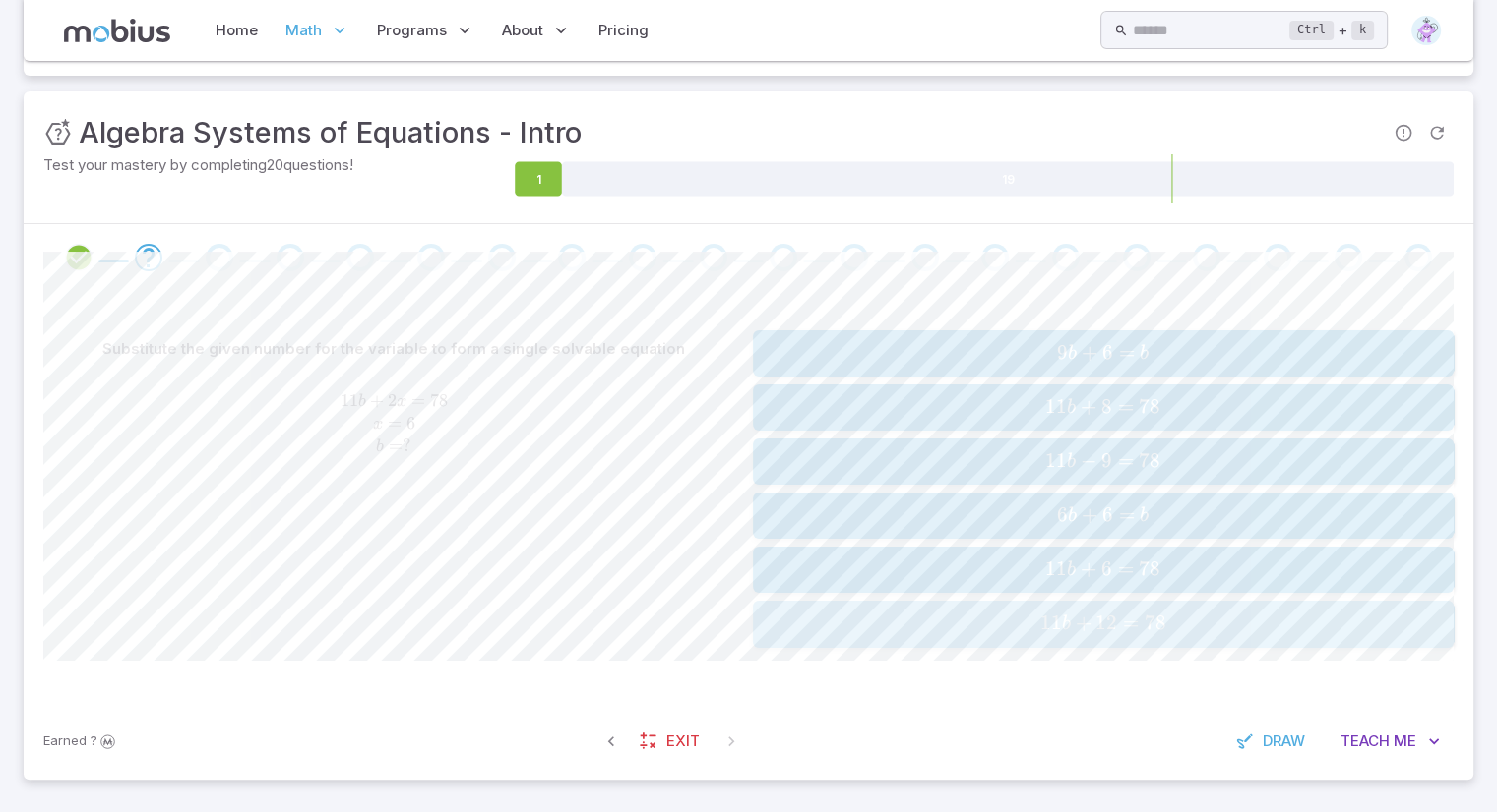
click at [851, 628] on span "11 b + 12 = 78" at bounding box center [1103, 624] width 688 height 27
click at [892, 638] on button "2 p + 11 p = 91 2p + 11p = 91 2 p + 11 p = 91" at bounding box center [1103, 624] width 701 height 47
click at [936, 454] on span "4 n + 66 n = 140" at bounding box center [1103, 461] width 688 height 27
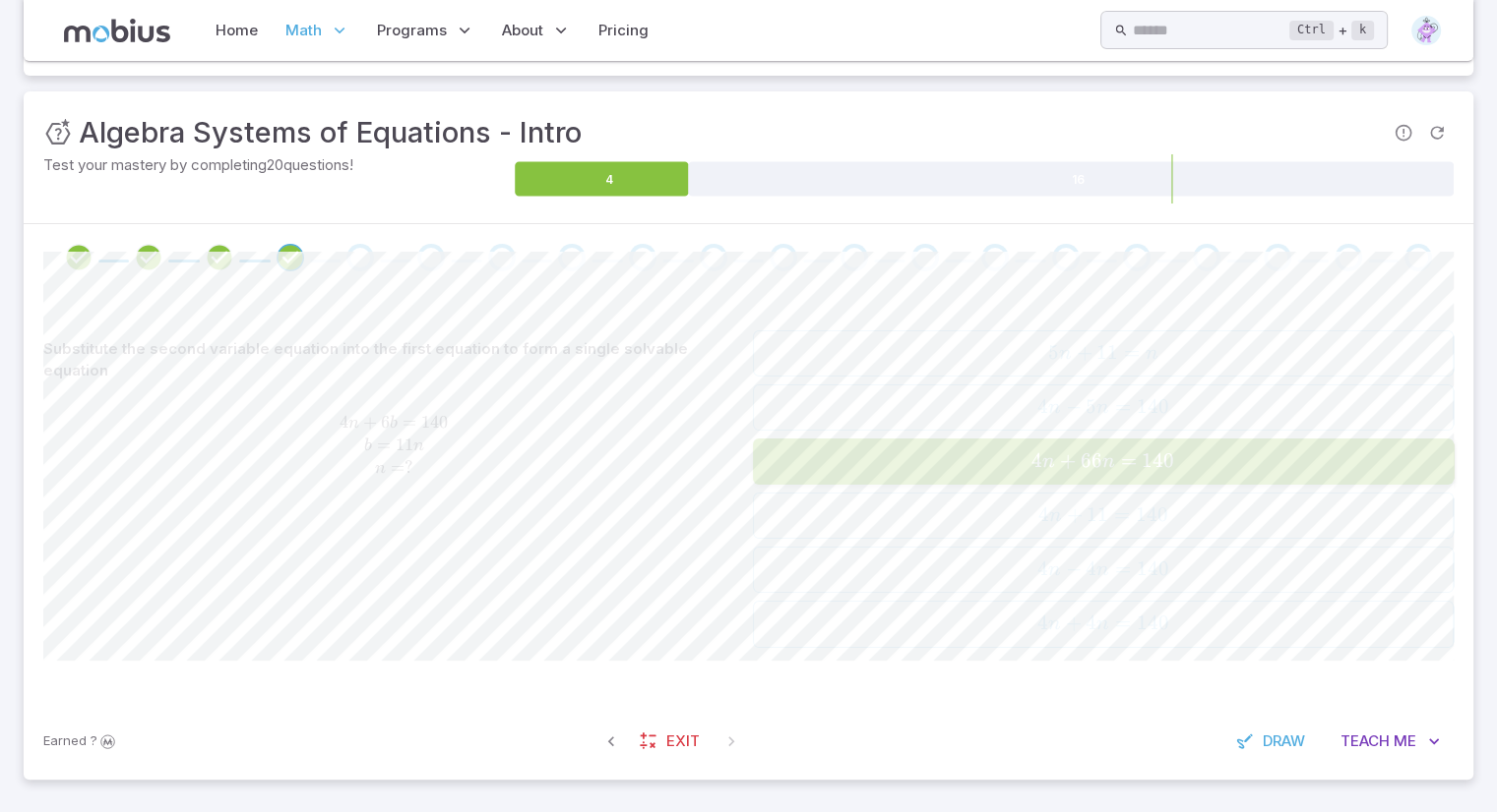
scroll to position [135, 0]
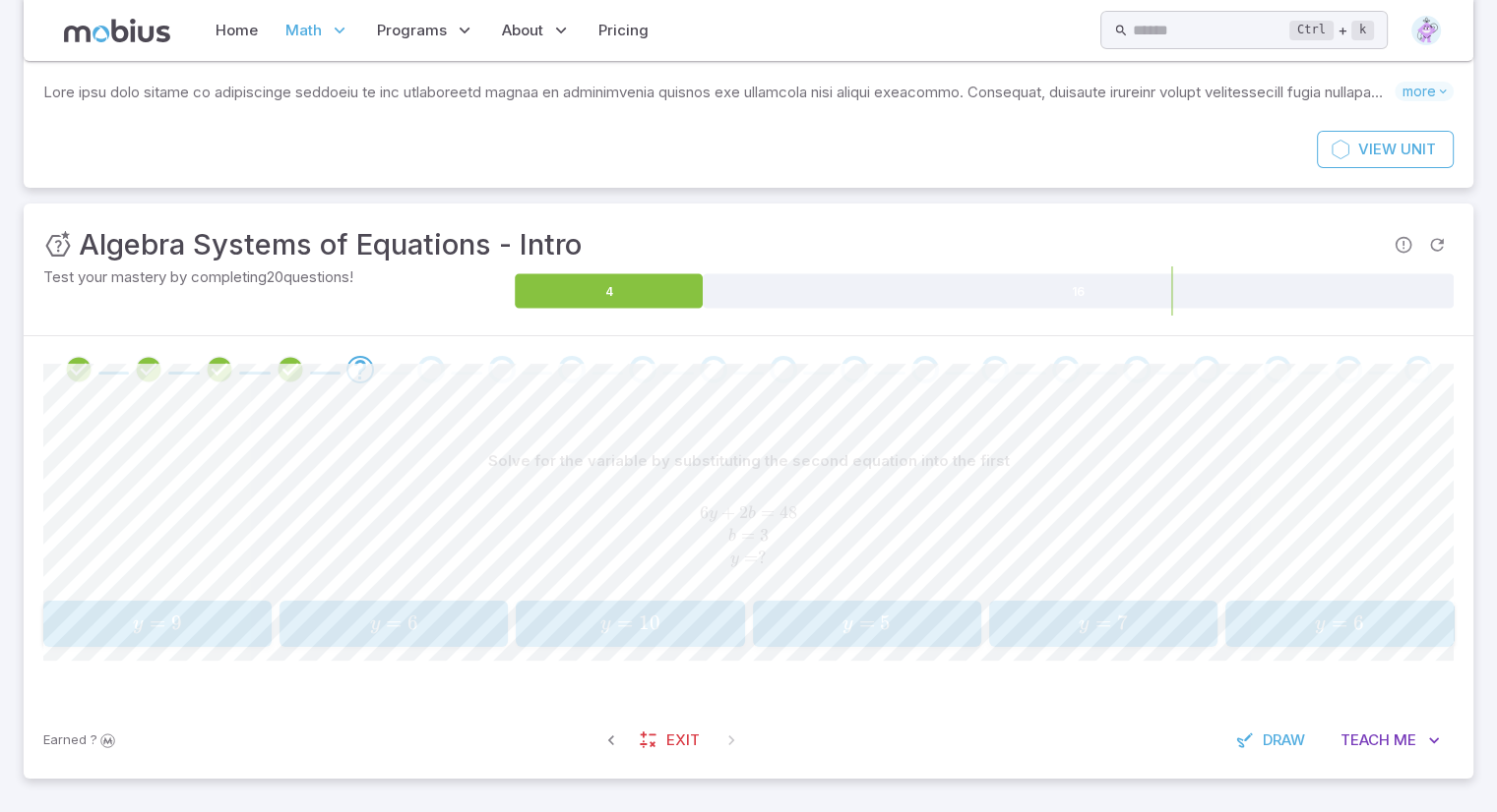
click at [1027, 619] on span "y = 7" at bounding box center [1102, 624] width 215 height 27
click at [560, 538] on span "2 m + 10 x = 110 x = 2 m m = ?" at bounding box center [749, 535] width 1411 height 66
click at [1270, 749] on button "Draw" at bounding box center [1272, 741] width 93 height 38
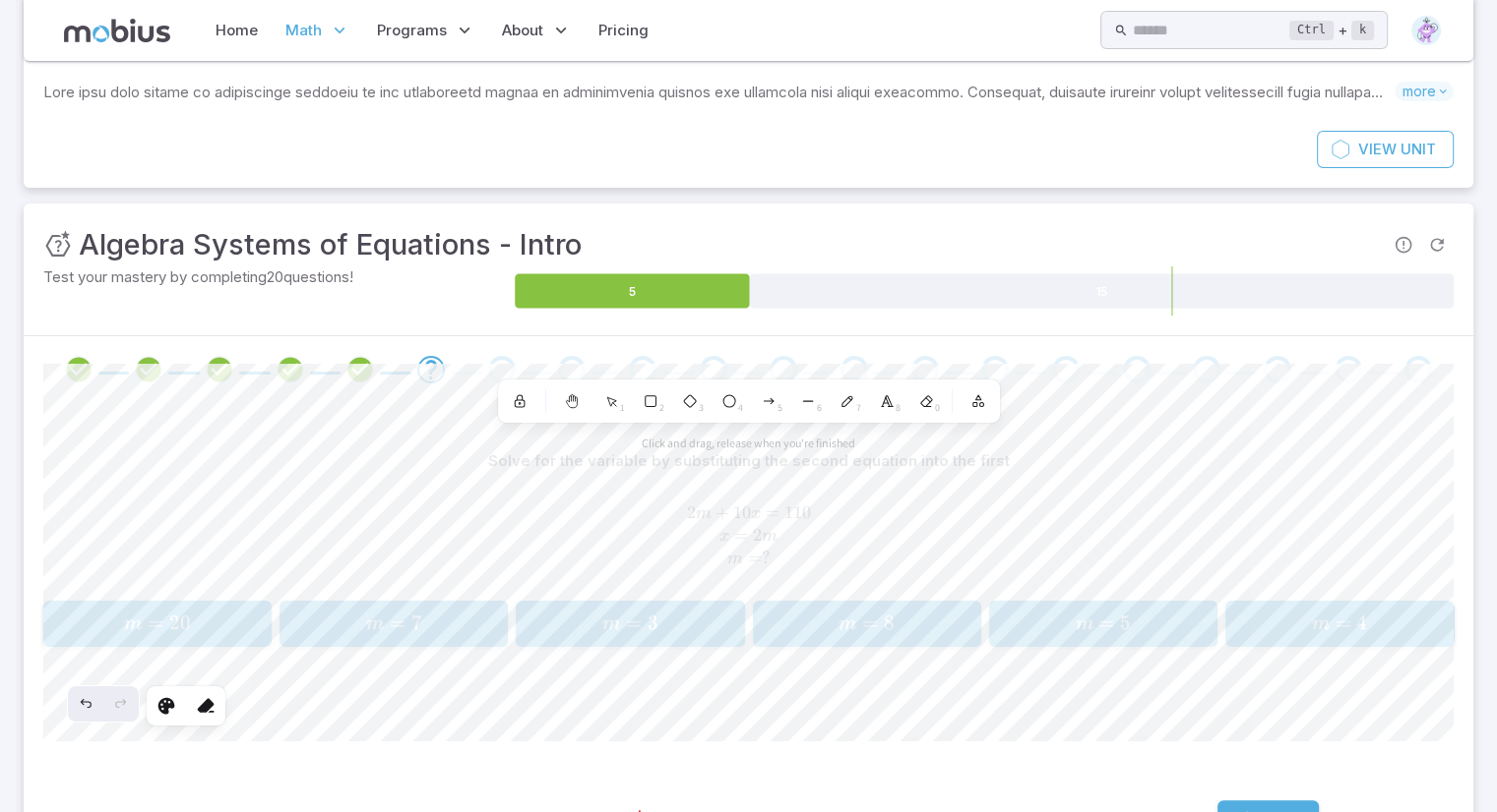
click at [610, 406] on icon at bounding box center [611, 402] width 17 height 17
click at [799, 411] on div "6" at bounding box center [809, 402] width 36 height 36
click at [842, 410] on div "7" at bounding box center [847, 402] width 36 height 36
click at [810, 419] on div "Click and drag, release when you're finished Shapes 1 2 3 4 5 6 7 8 0" at bounding box center [749, 402] width 502 height 44
click at [804, 406] on icon at bounding box center [809, 402] width 16 height 16
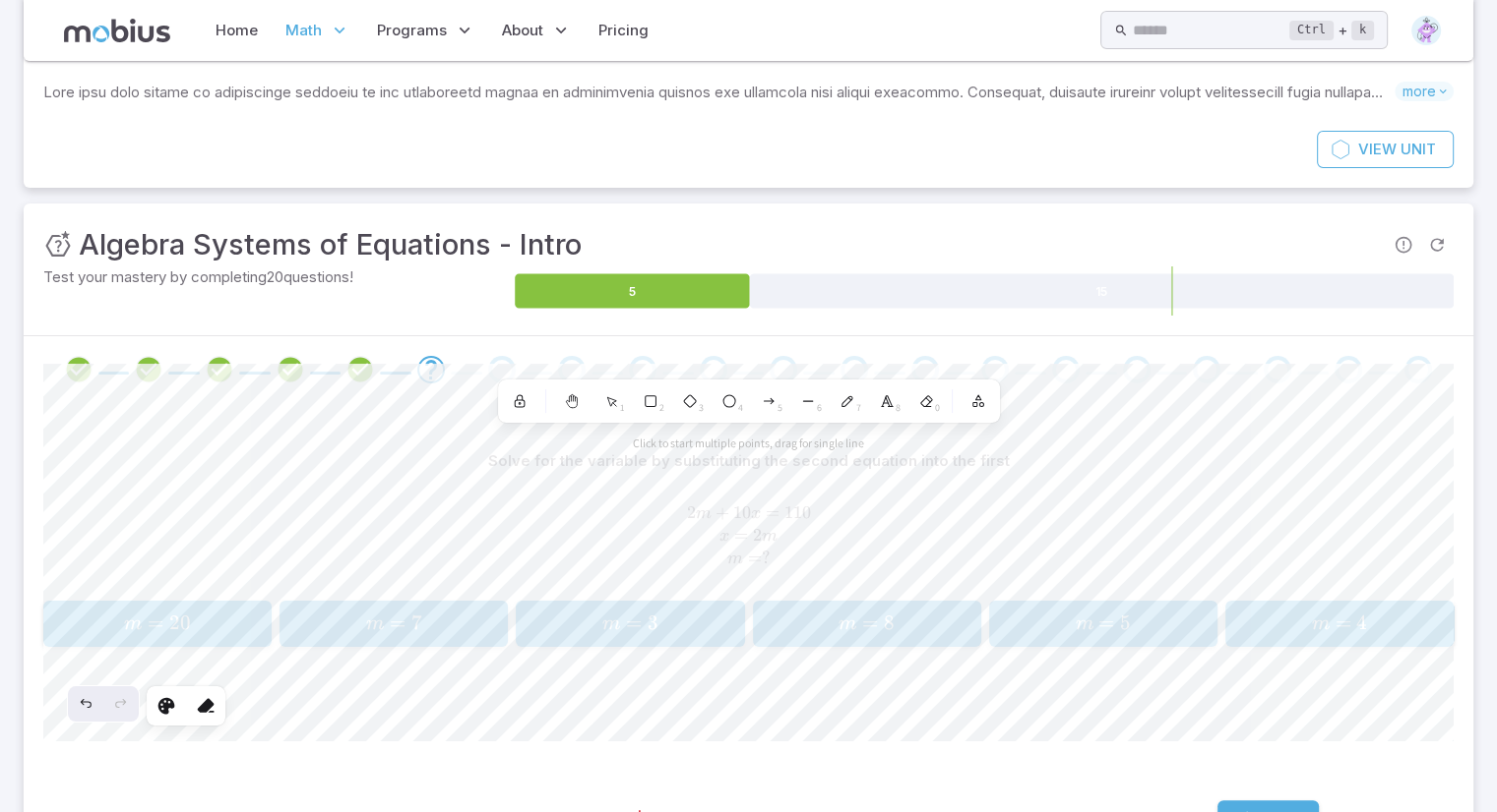
click at [848, 405] on icon at bounding box center [847, 402] width 16 height 16
click at [850, 401] on icon at bounding box center [847, 402] width 16 height 16
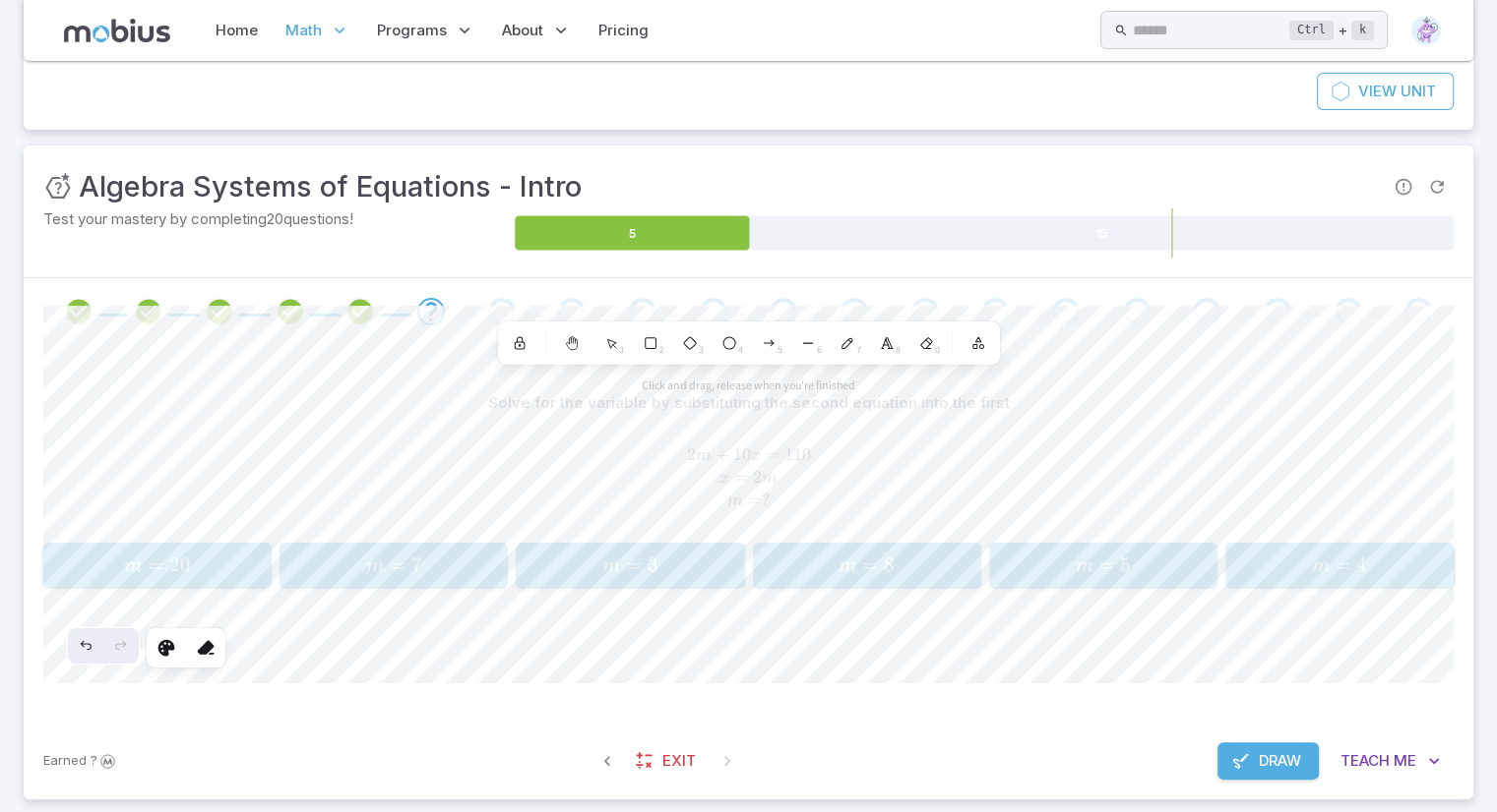
scroll to position [215, 0]
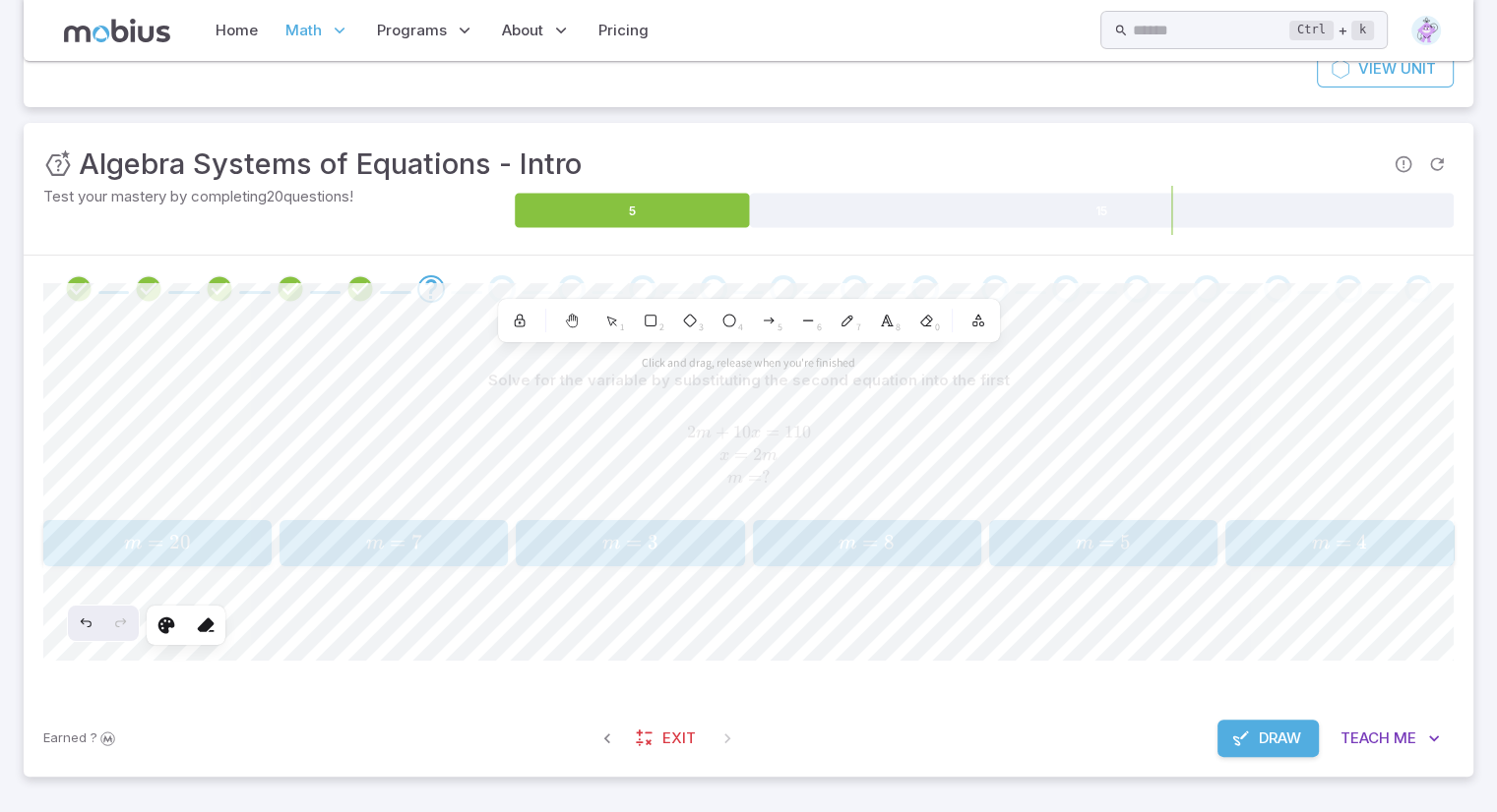
click at [0, 634] on section "Math / Grades / Grade 9 / Algebra Systems of Equations - Intro Algebra Systems …" at bounding box center [748, 328] width 1497 height 967
click at [212, 637] on div at bounding box center [205, 626] width 36 height 36
click at [208, 619] on icon at bounding box center [205, 626] width 20 height 20
click at [201, 623] on icon at bounding box center [205, 626] width 20 height 20
click at [201, 619] on icon at bounding box center [205, 626] width 20 height 20
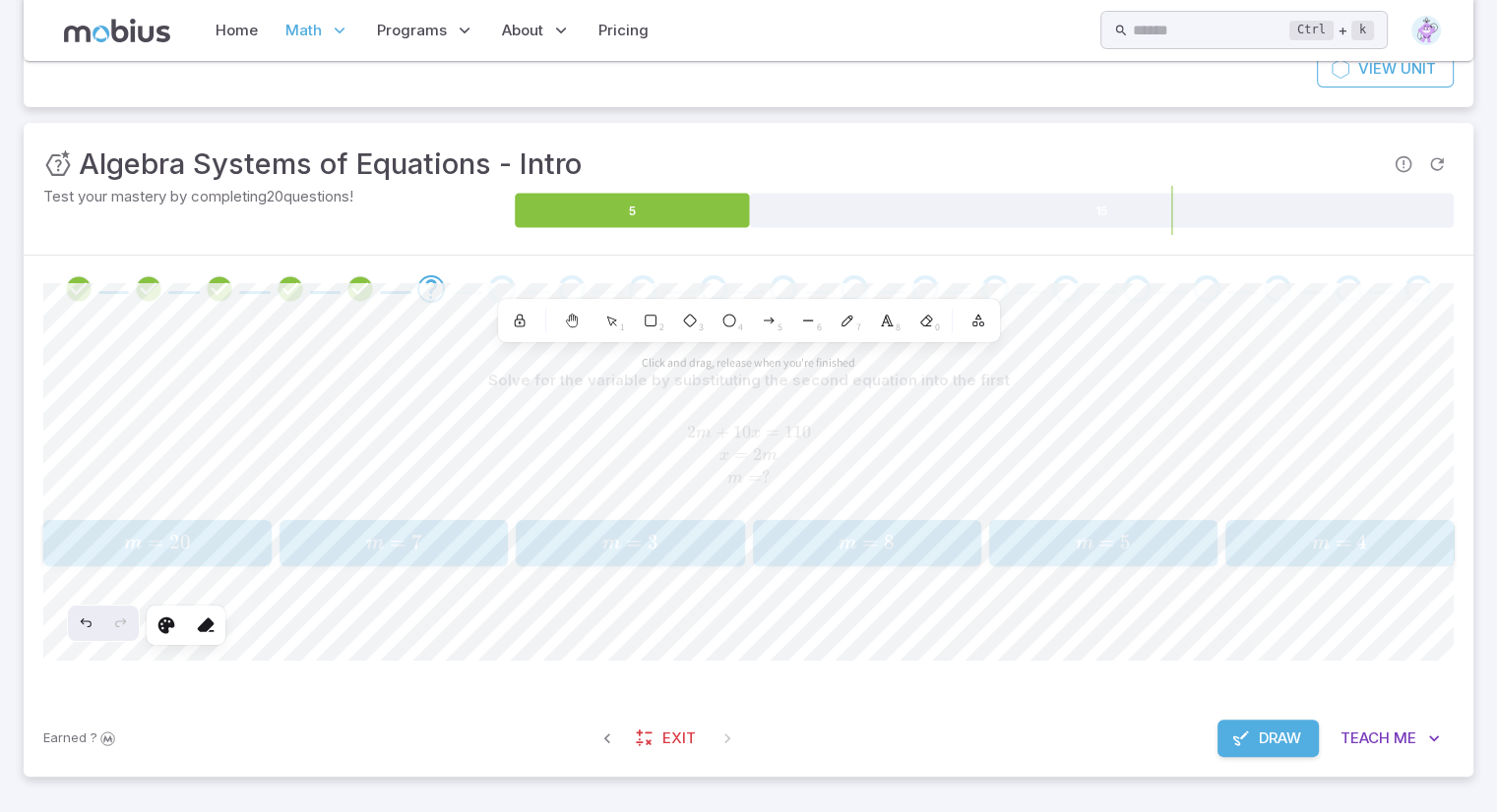
click at [565, 321] on icon at bounding box center [570, 321] width 11 height 11
click at [519, 322] on icon at bounding box center [520, 323] width 2 height 2
click at [685, 744] on span "Exit" at bounding box center [680, 739] width 34 height 22
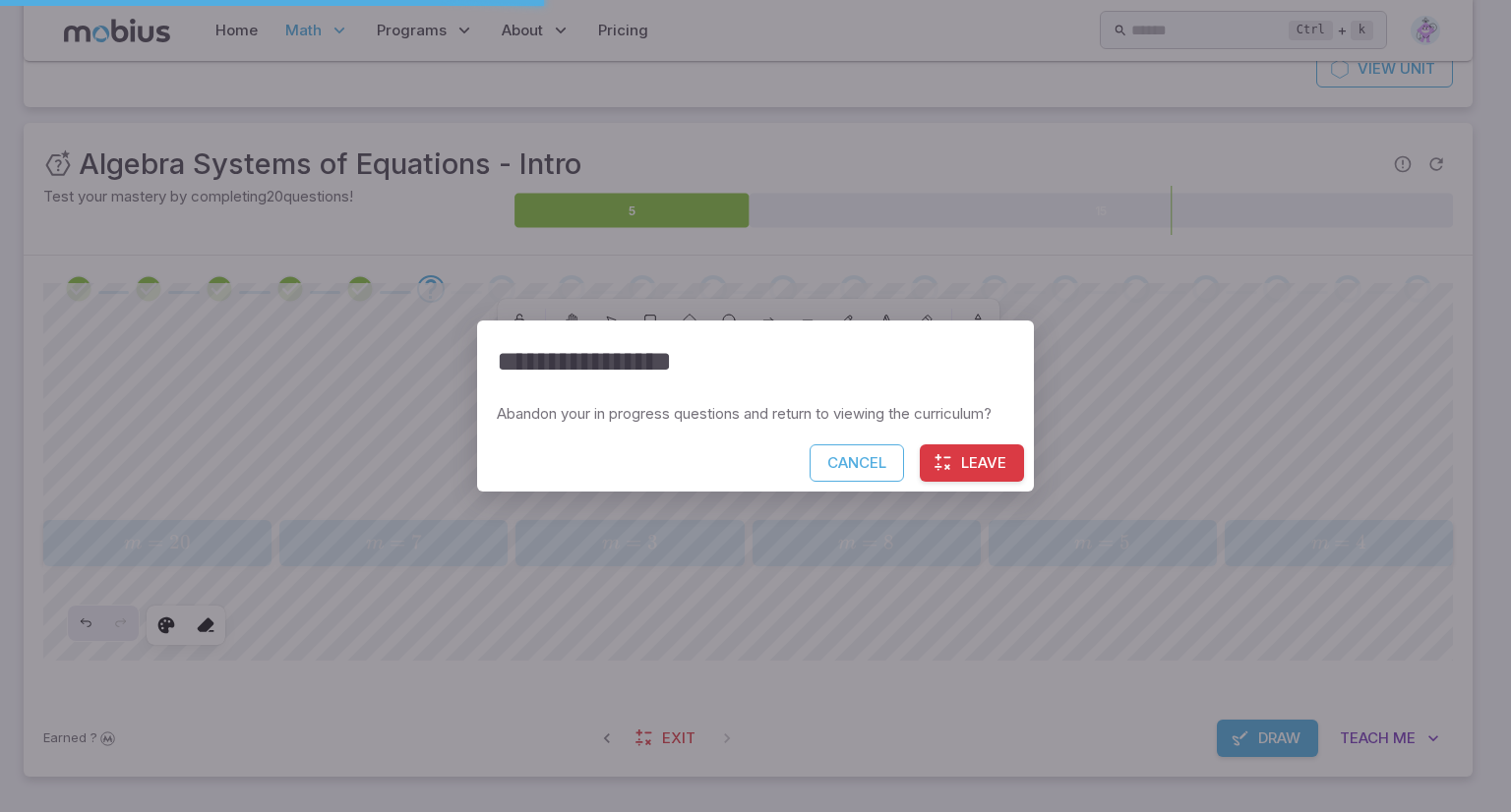
click at [838, 464] on button "Cancel" at bounding box center [856, 463] width 94 height 38
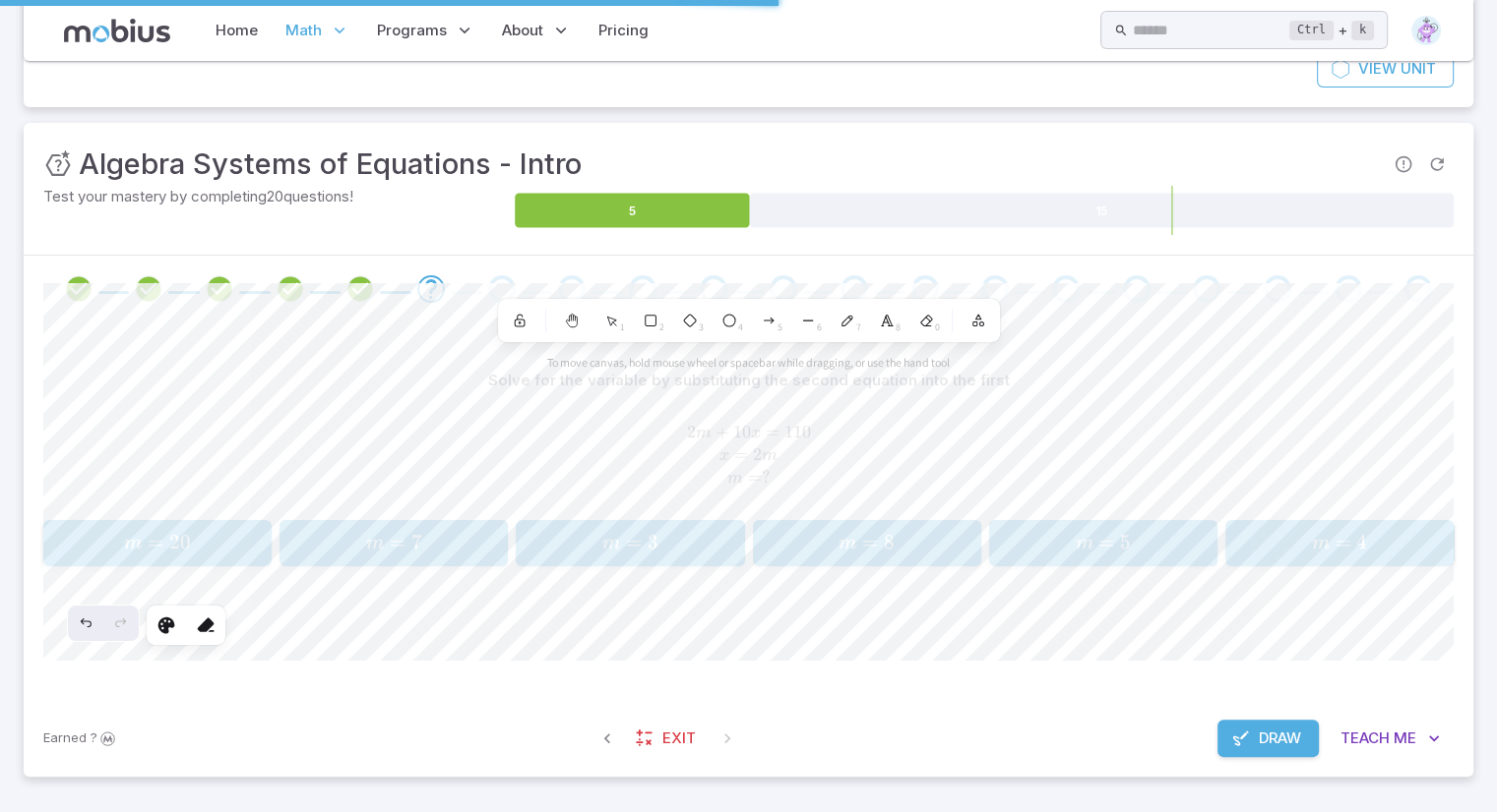
click at [1248, 749] on button "Draw" at bounding box center [1268, 739] width 101 height 38
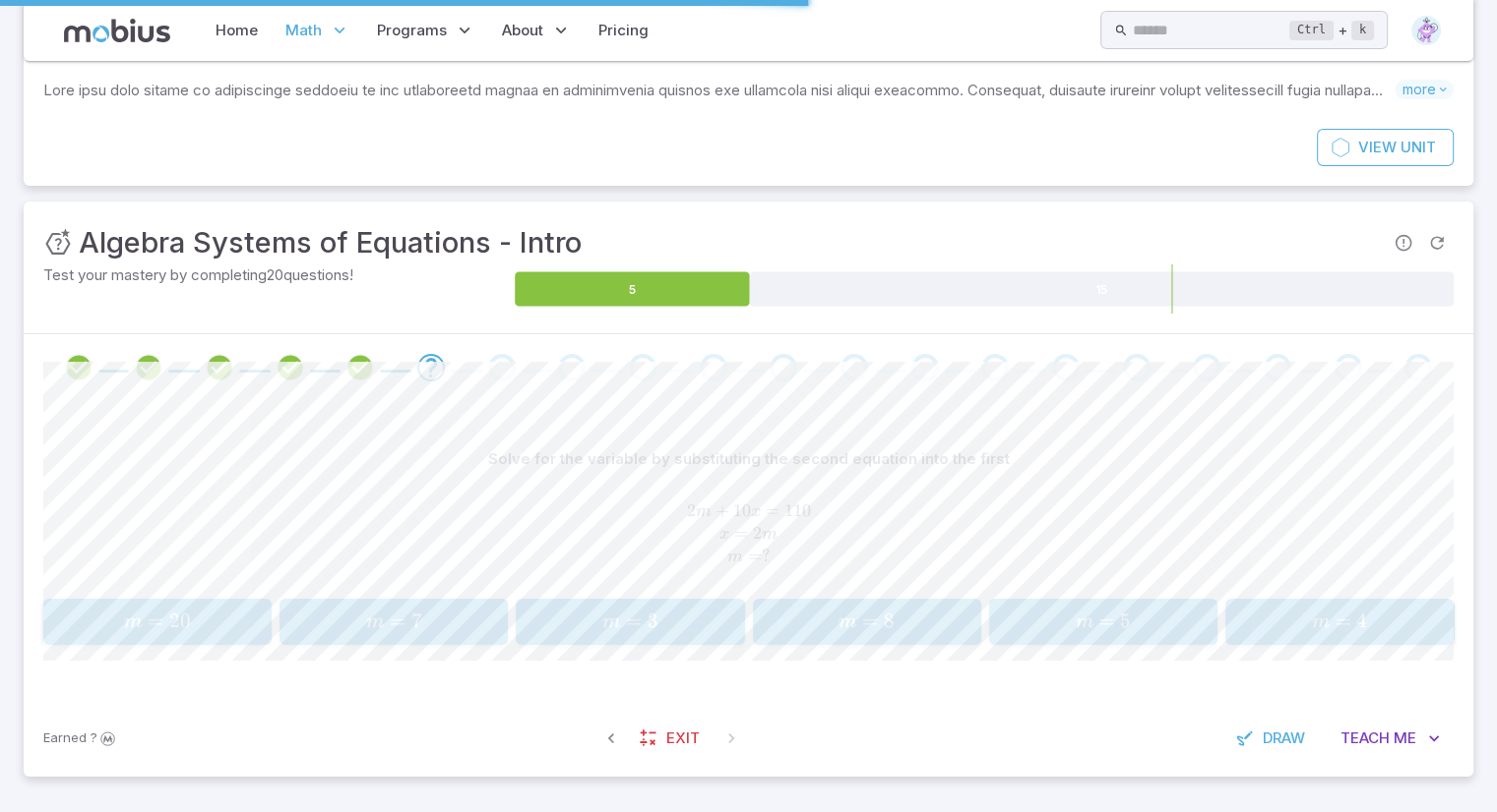
scroll to position [135, 0]
click at [1047, 630] on span "m = 5" at bounding box center [1102, 624] width 215 height 27
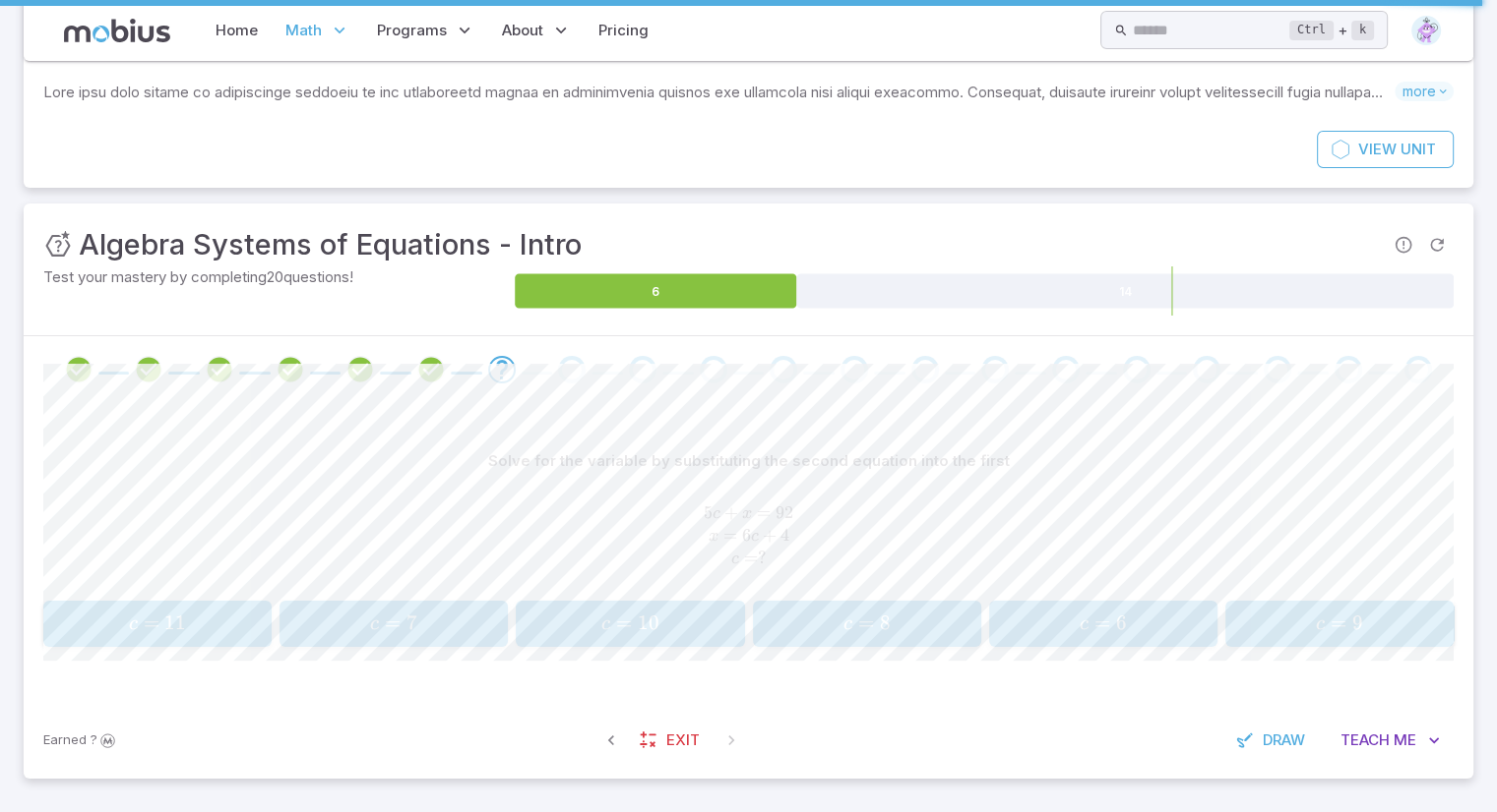
click at [1257, 747] on button "Draw" at bounding box center [1272, 741] width 93 height 38
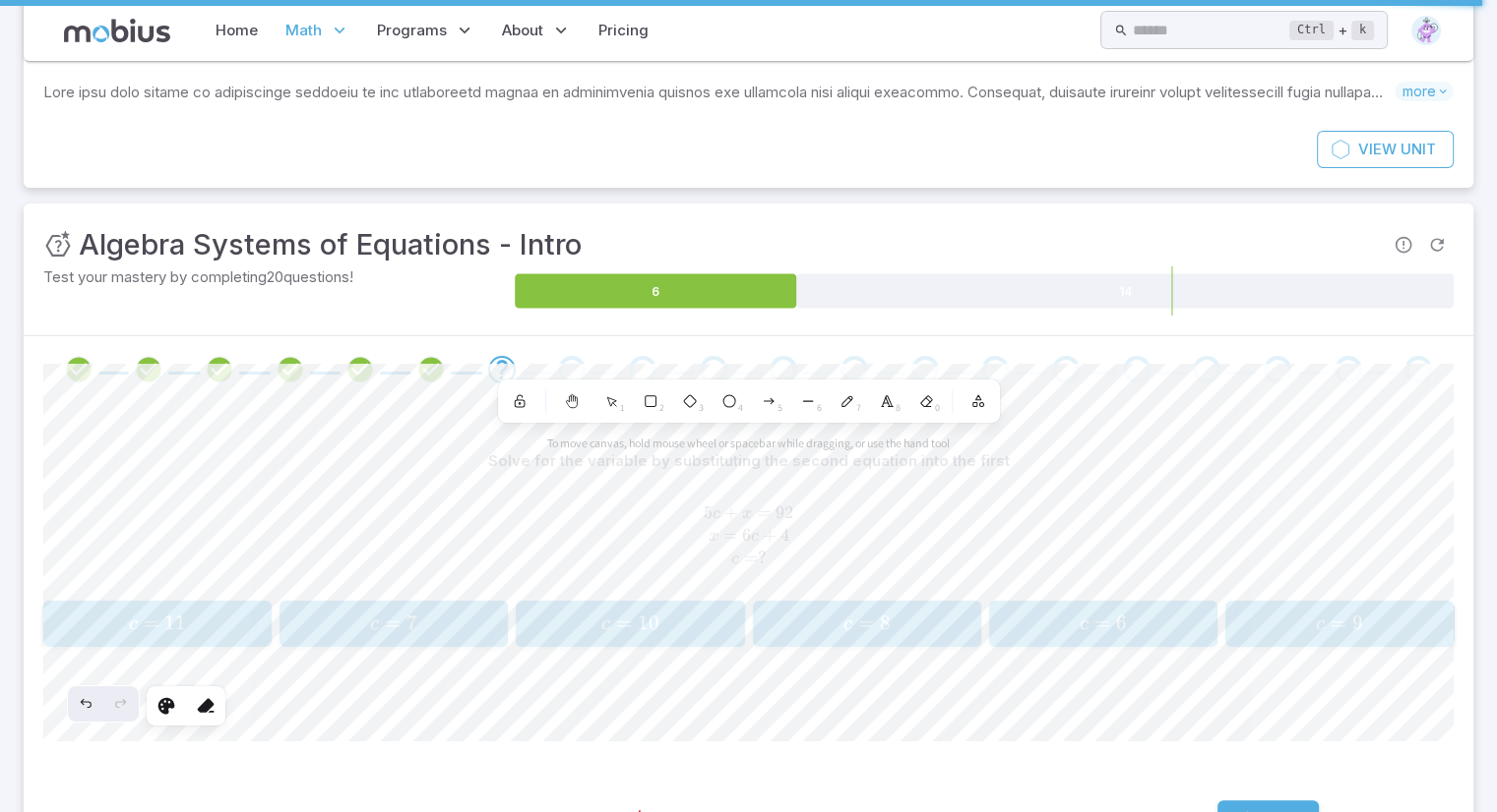
click at [854, 399] on icon at bounding box center [847, 402] width 16 height 16
click at [207, 708] on icon at bounding box center [205, 706] width 20 height 20
click at [604, 406] on icon at bounding box center [611, 402] width 17 height 17
click at [847, 406] on icon at bounding box center [847, 402] width 16 height 16
click at [935, 397] on div "0" at bounding box center [927, 402] width 36 height 36
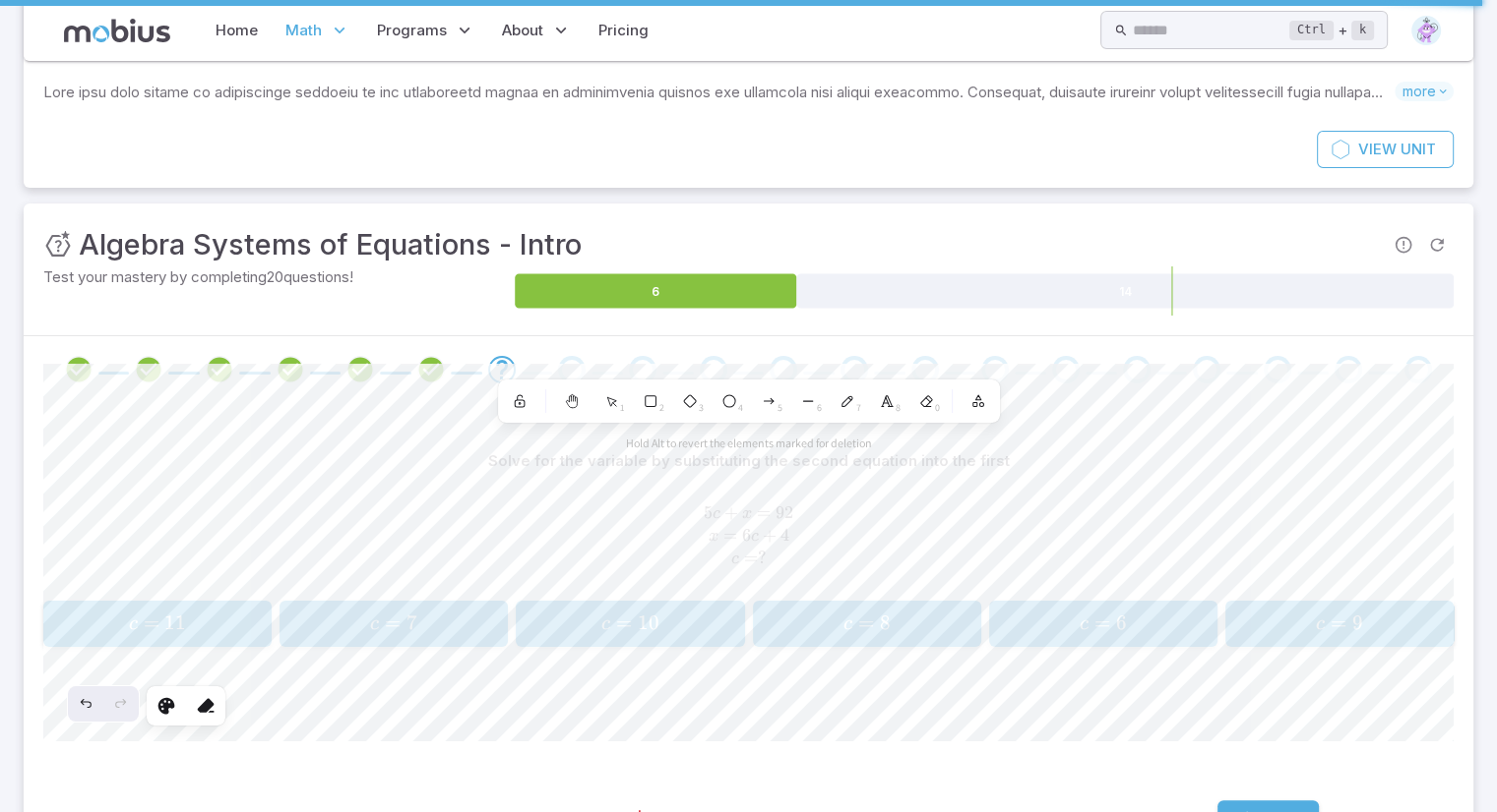
click at [207, 693] on div at bounding box center [205, 706] width 36 height 36
click at [1211, 803] on div "Earned ? Exit Draw Teach Me" at bounding box center [748, 819] width 1449 height 76
click at [1229, 802] on button "Draw" at bounding box center [1268, 820] width 101 height 38
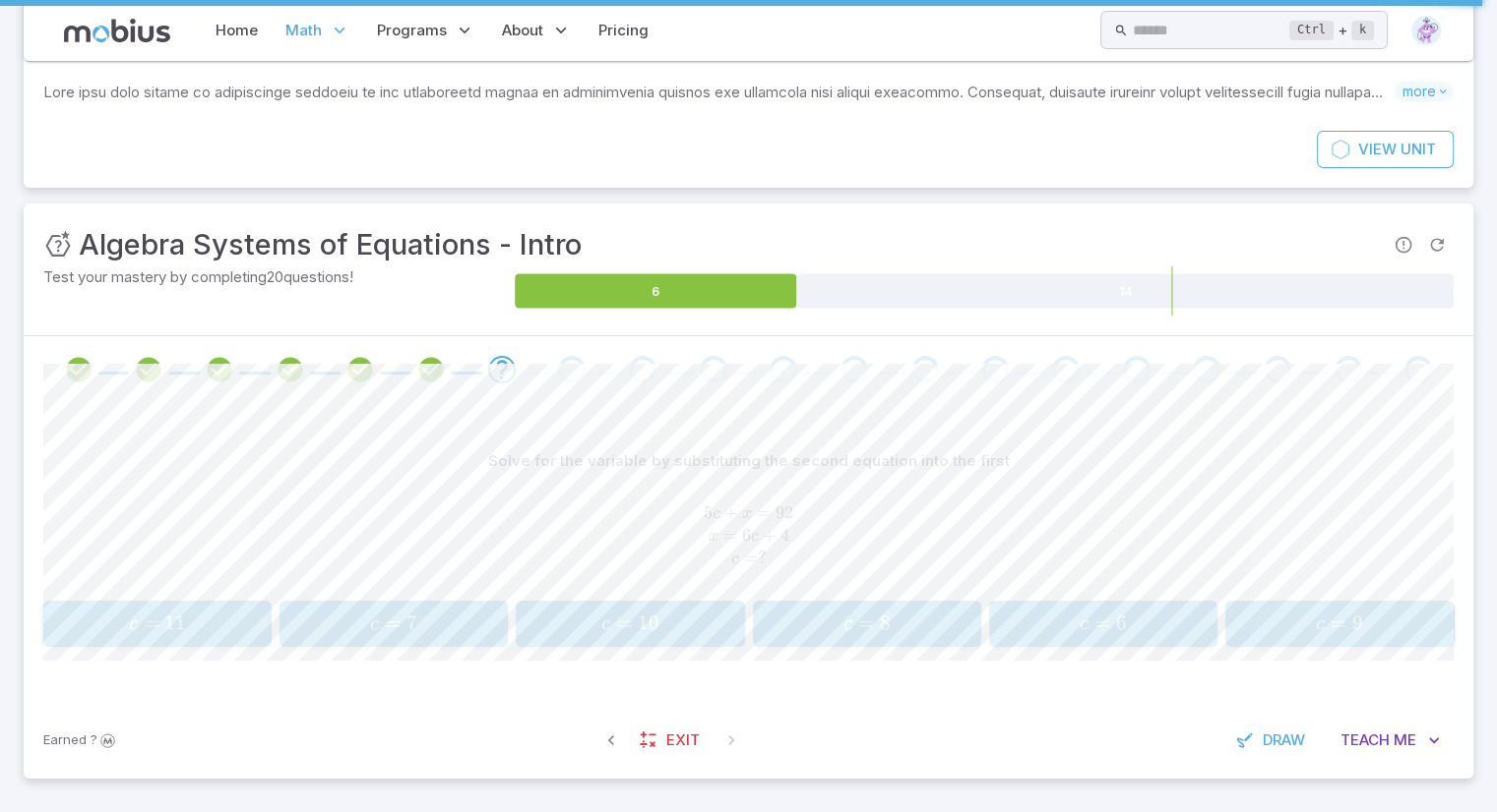
click at [898, 642] on button "c = 8 c = 8 c = 8" at bounding box center [867, 624] width 228 height 47
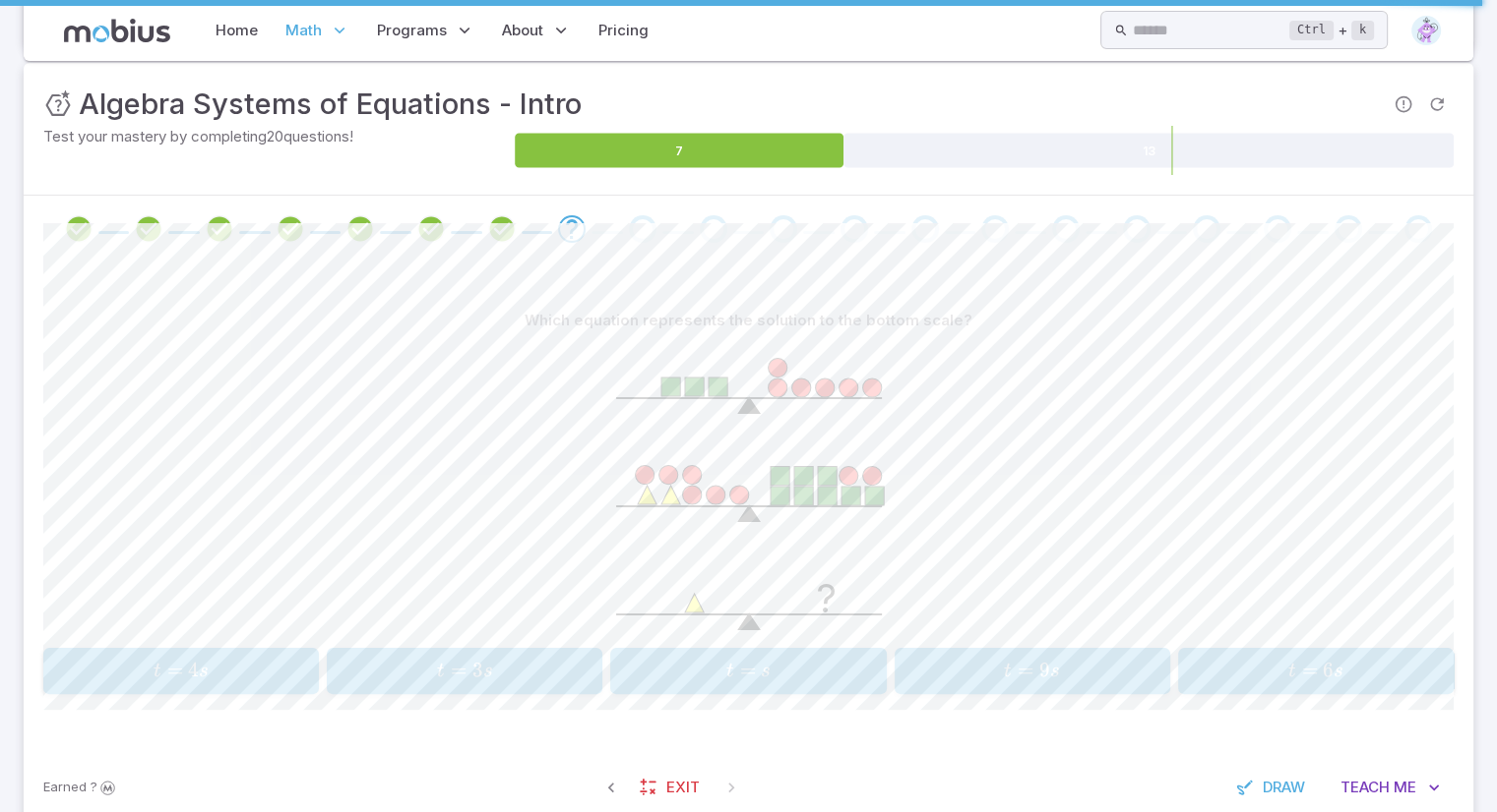
scroll to position [323, 0]
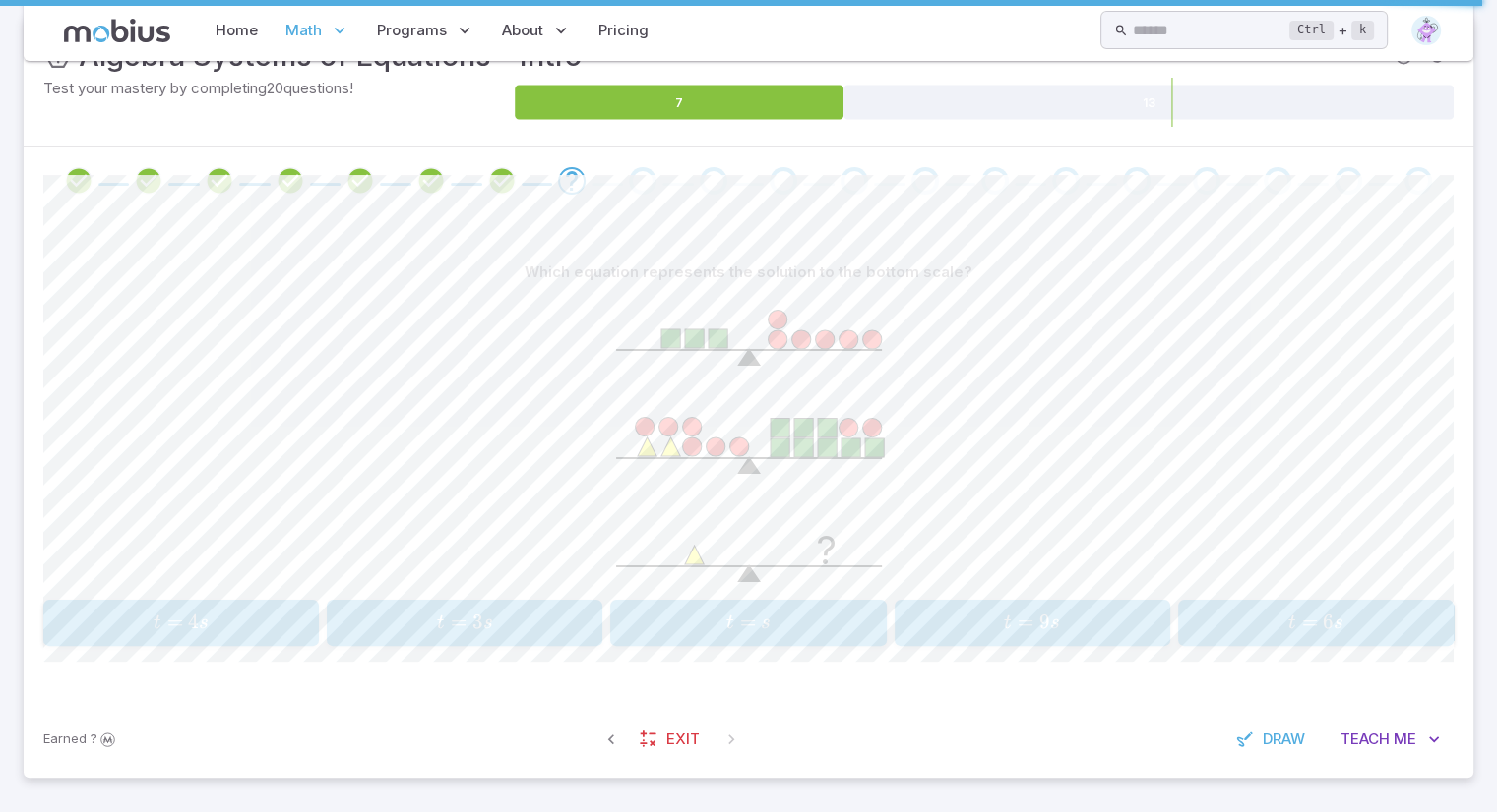
click at [1378, 733] on span "Teach" at bounding box center [1365, 740] width 50 height 22
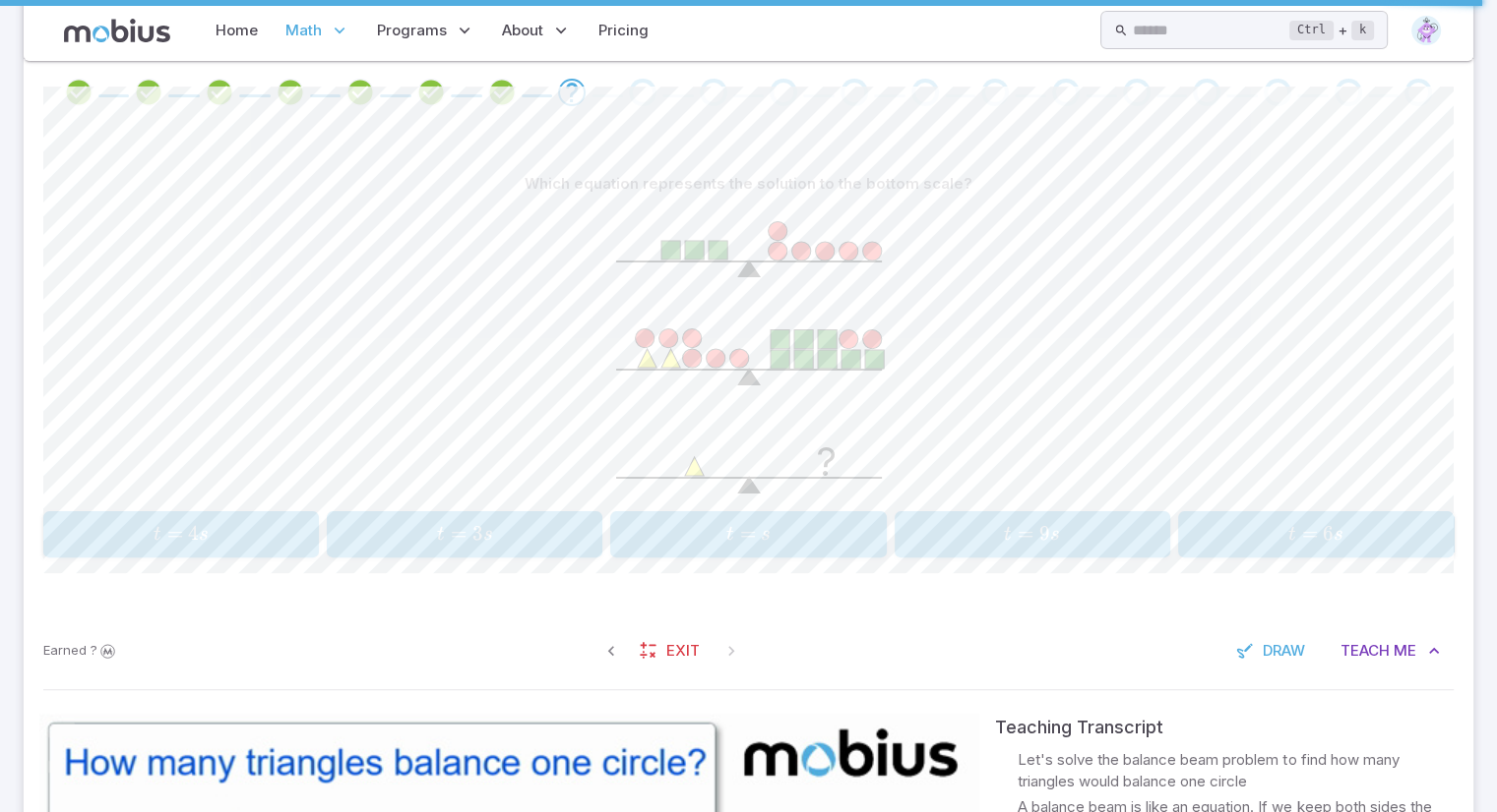
scroll to position [398, 0]
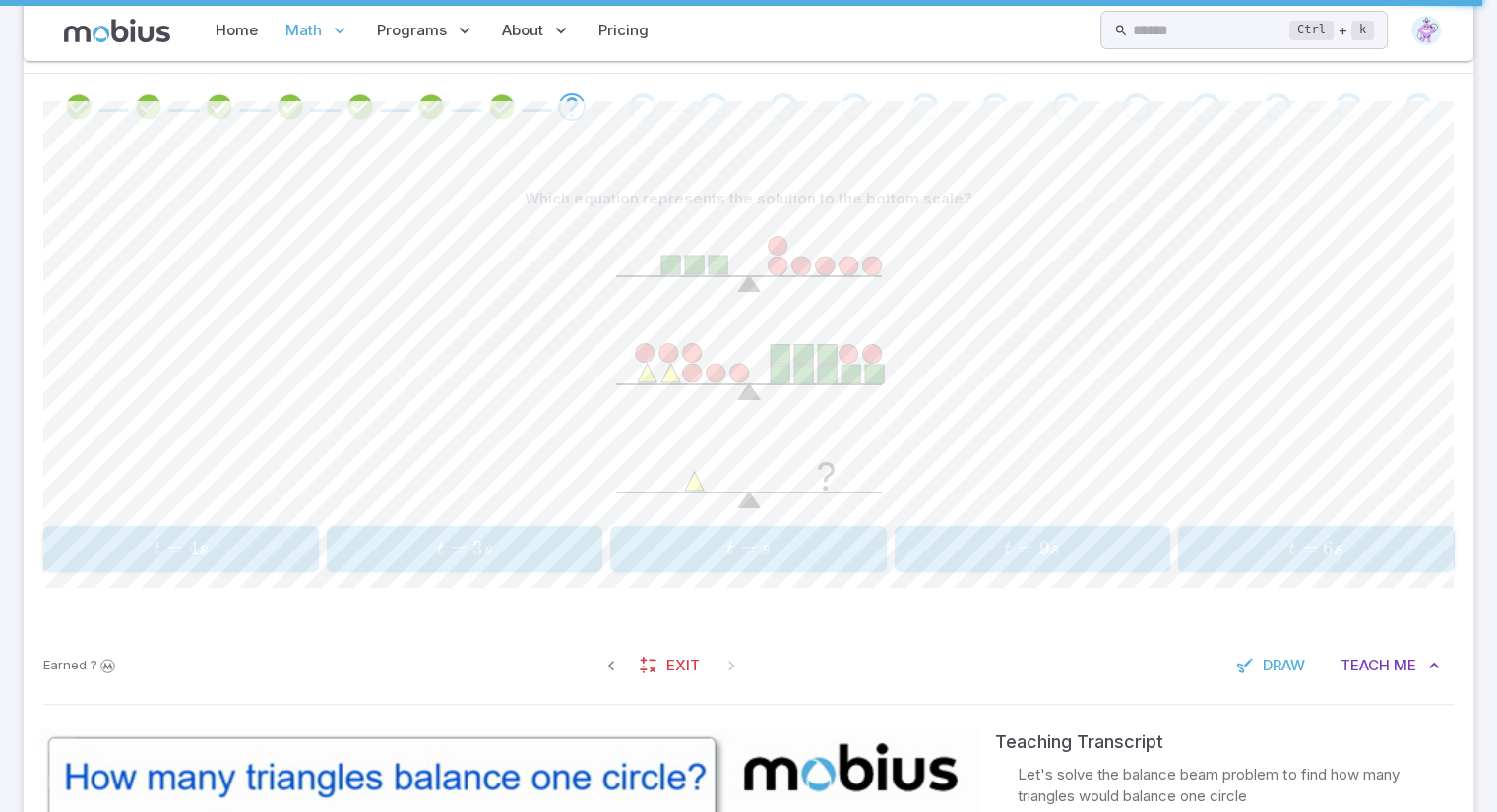
click at [1277, 673] on span "Draw" at bounding box center [1284, 666] width 43 height 22
click at [844, 138] on icon at bounding box center [846, 139] width 10 height 10
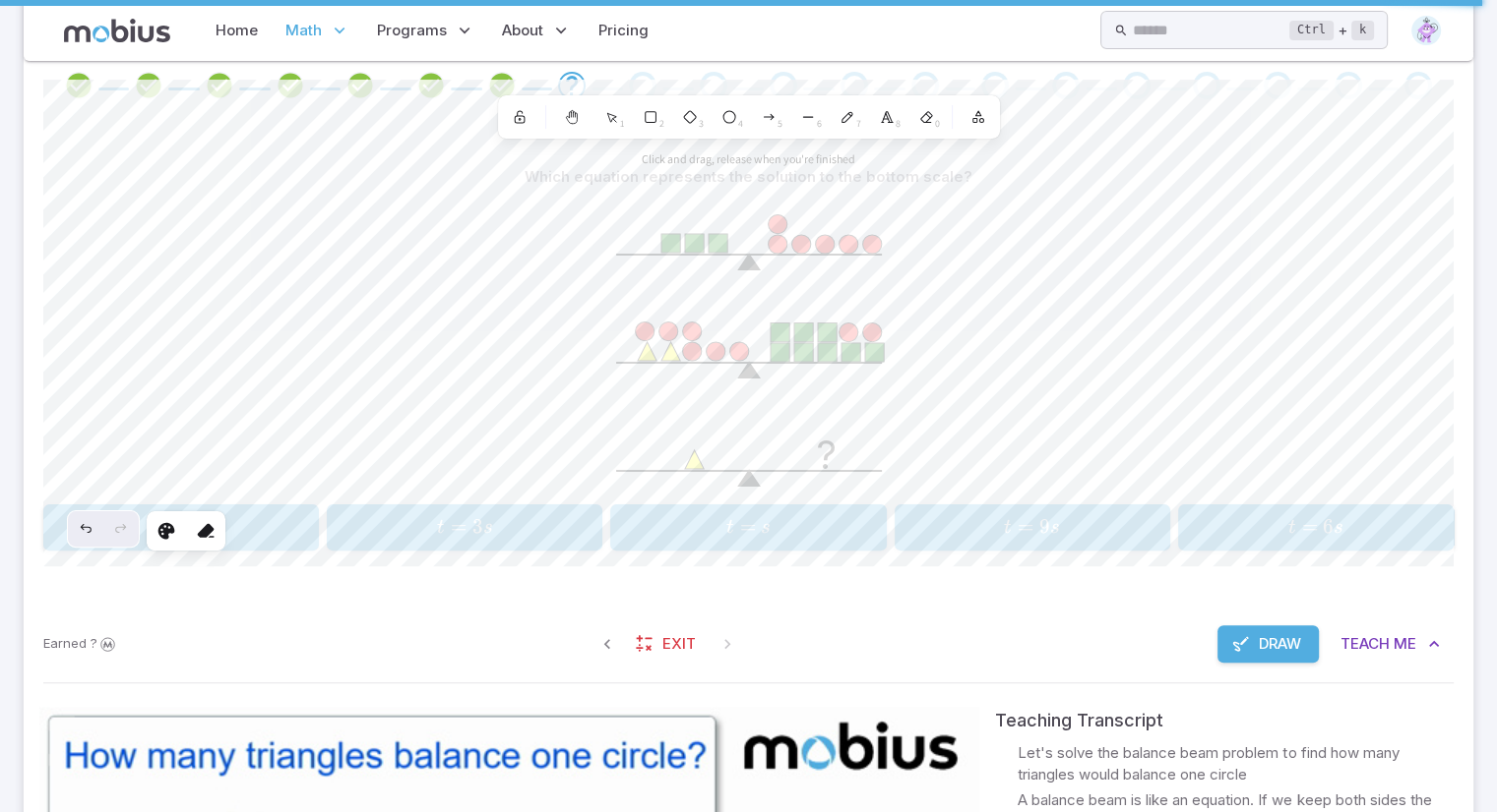
scroll to position [406, 0]
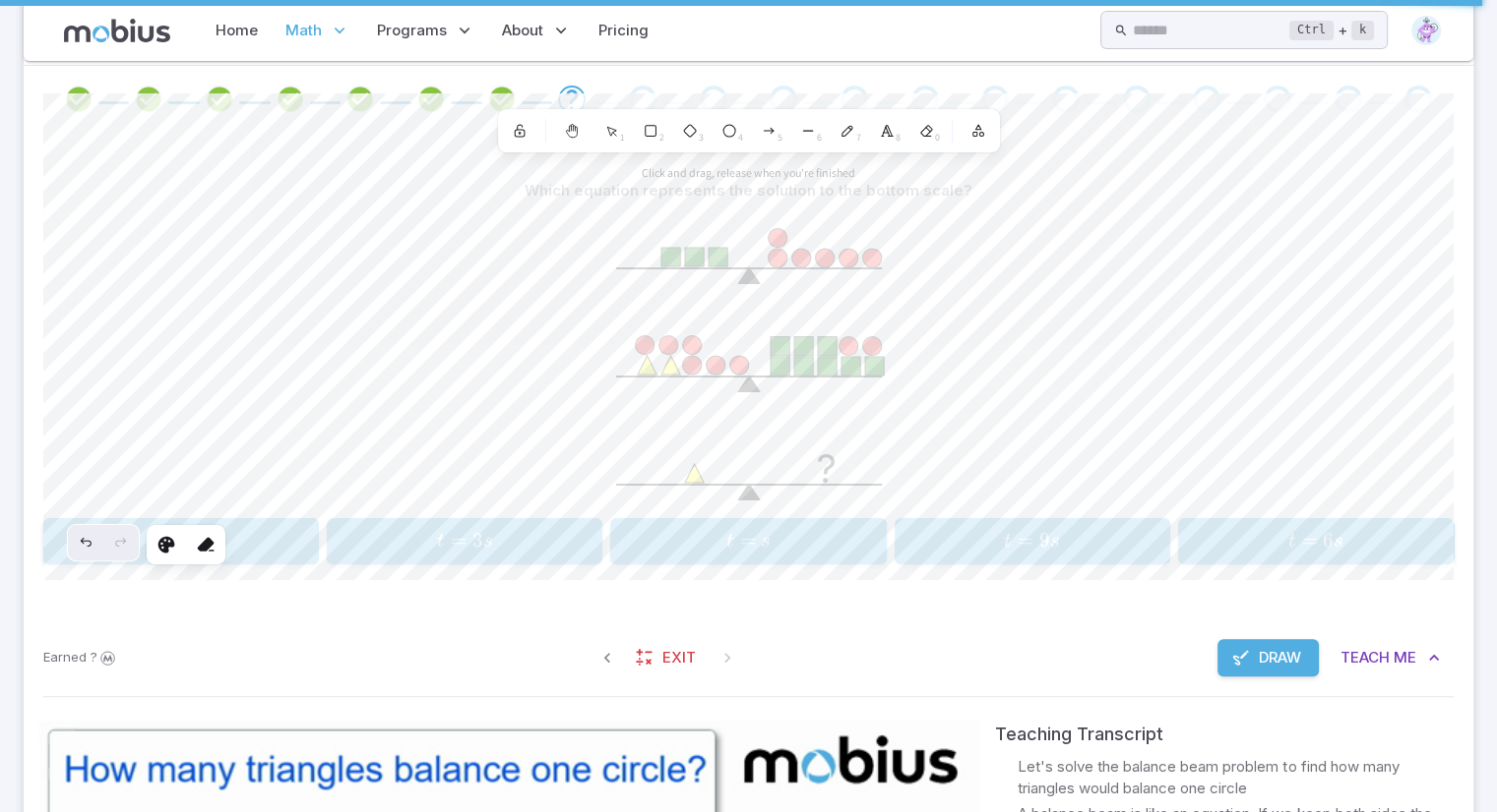
click at [95, 541] on div "Undo" at bounding box center [85, 543] width 36 height 36
click at [1260, 664] on span "Draw" at bounding box center [1280, 658] width 43 height 22
click at [1333, 548] on span "s" at bounding box center [1338, 542] width 10 height 20
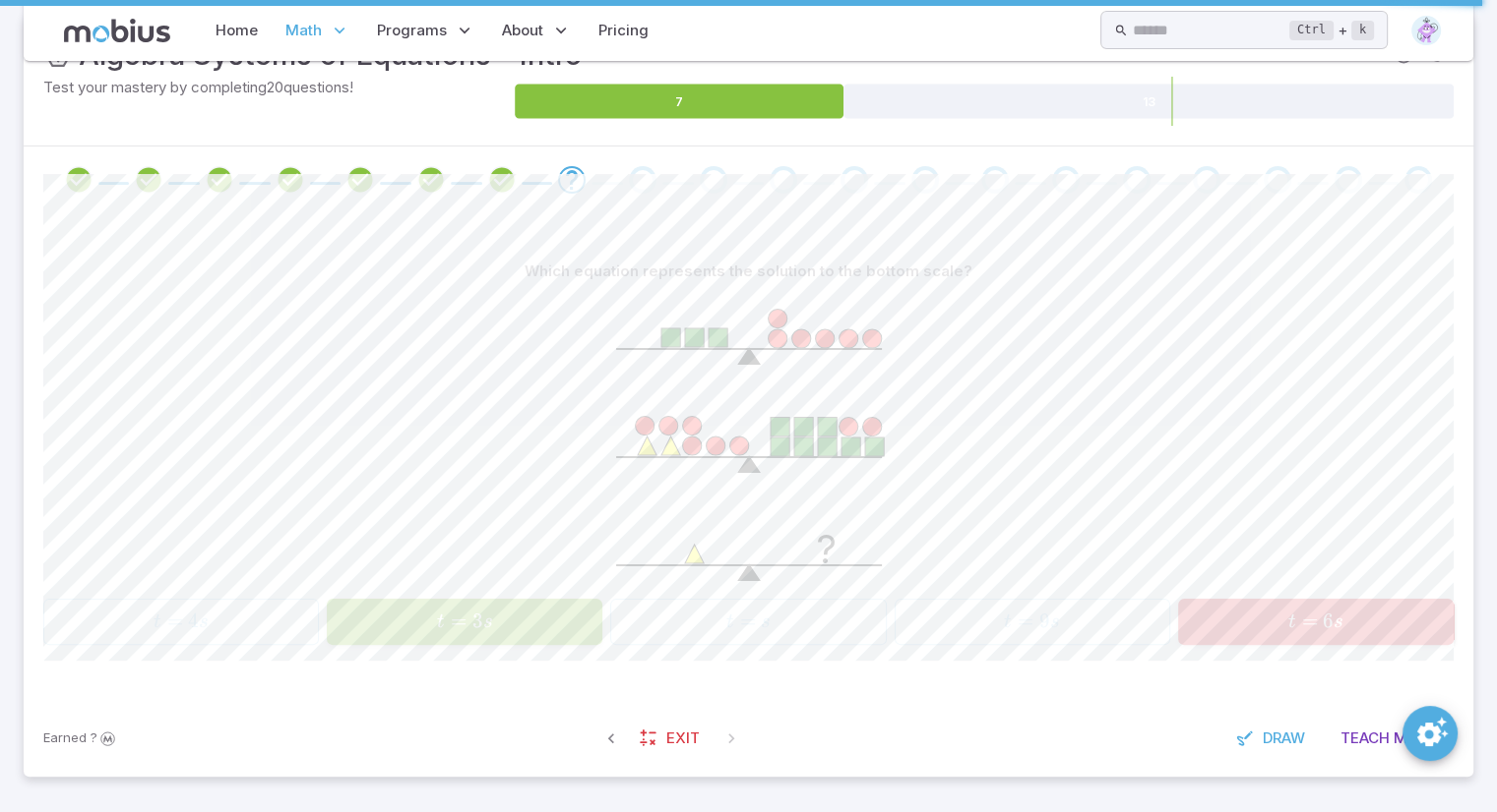
scroll to position [323, 0]
click at [395, 608] on div "t = 3 s t=3s t = 3 s" at bounding box center [464, 623] width 263 height 31
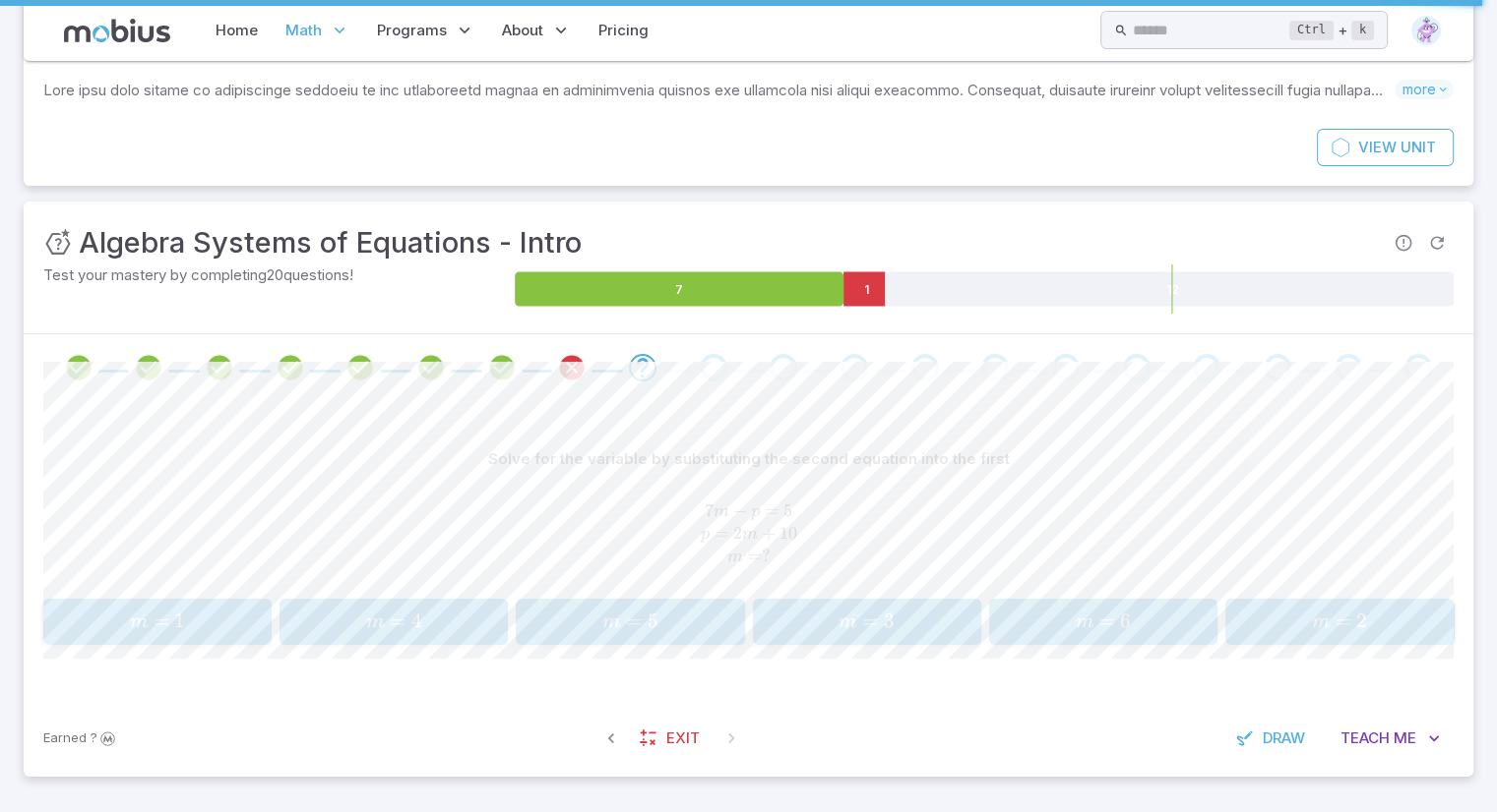
scroll to position [135, 0]
